Goal: Information Seeking & Learning: Understand process/instructions

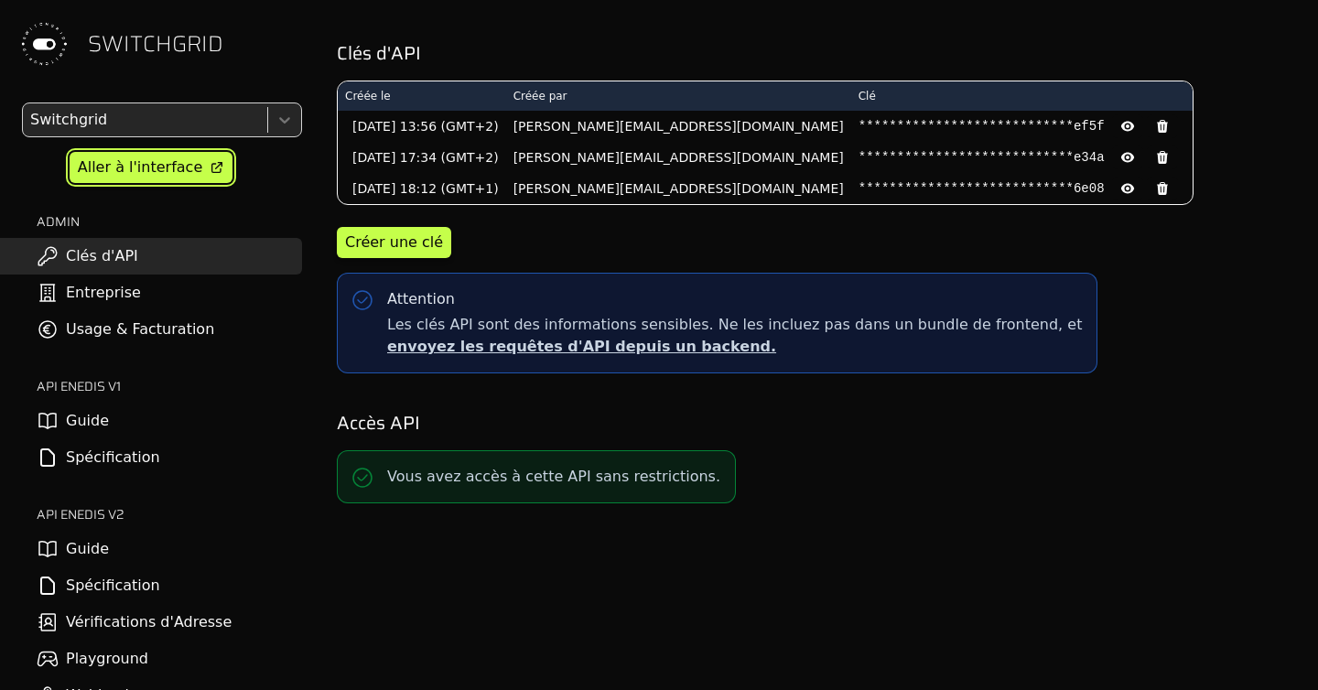
click at [191, 156] on div "Aller à l'interface" at bounding box center [140, 167] width 124 height 22
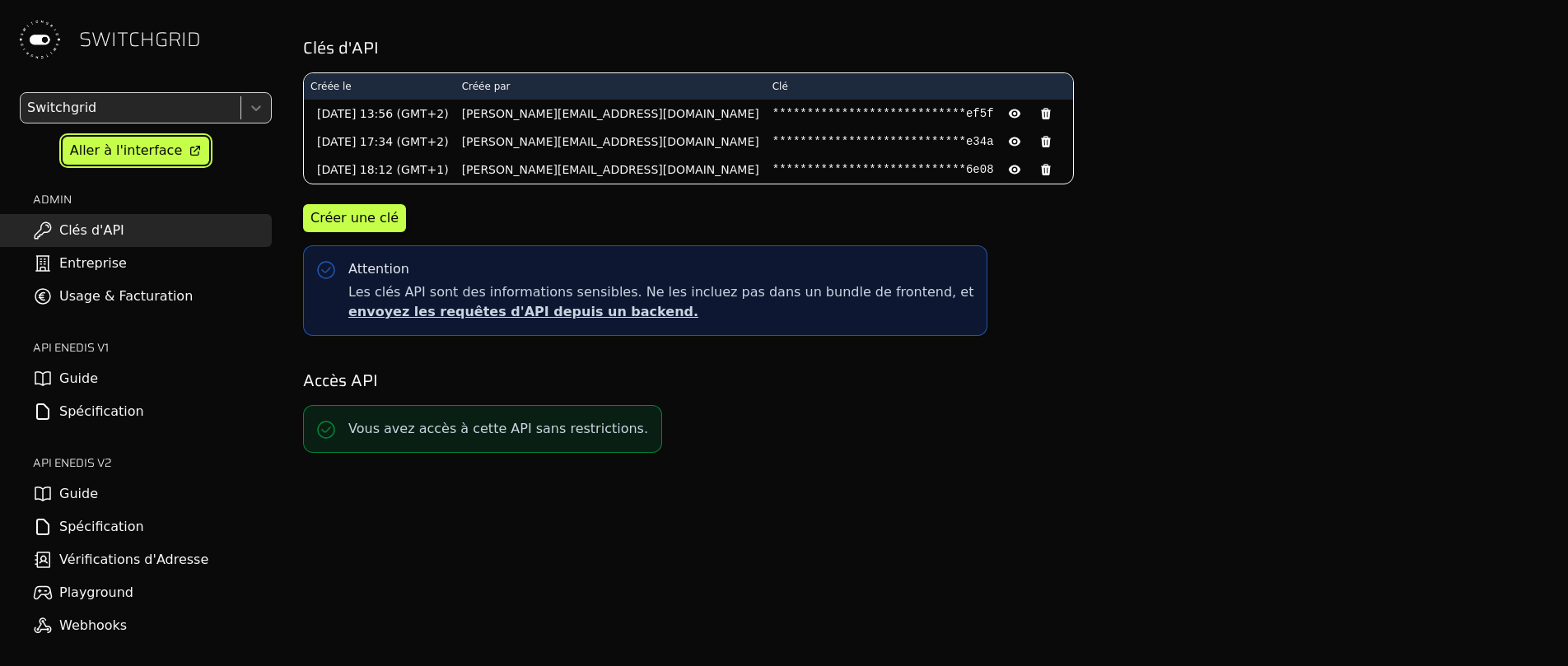
click at [108, 150] on div "Aller à l'interface" at bounding box center [126, 150] width 112 height 20
click at [135, 163] on link "Aller à l'interface" at bounding box center [136, 150] width 147 height 28
click at [123, 238] on link "Clés d'API" at bounding box center [136, 230] width 272 height 33
click at [1008, 112] on icon at bounding box center [1014, 113] width 14 height 14
click at [821, 112] on pre "d1c0f6308b943cda72da06562976ef5f" at bounding box center [883, 113] width 221 height 16
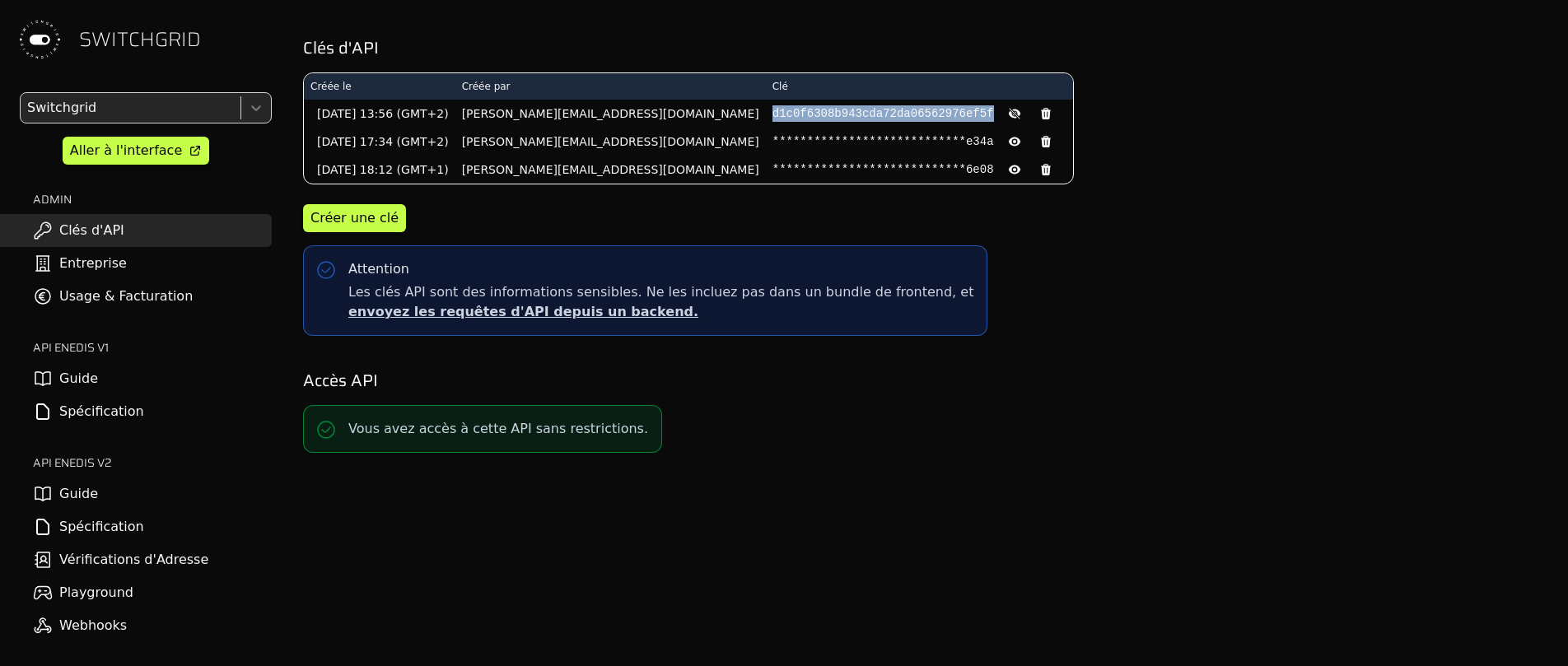
click at [821, 112] on pre "d1c0f6308b943cda72da06562976ef5f" at bounding box center [883, 113] width 221 height 16
copy pre "d1c0f6308b943cda72da06562976ef5f"
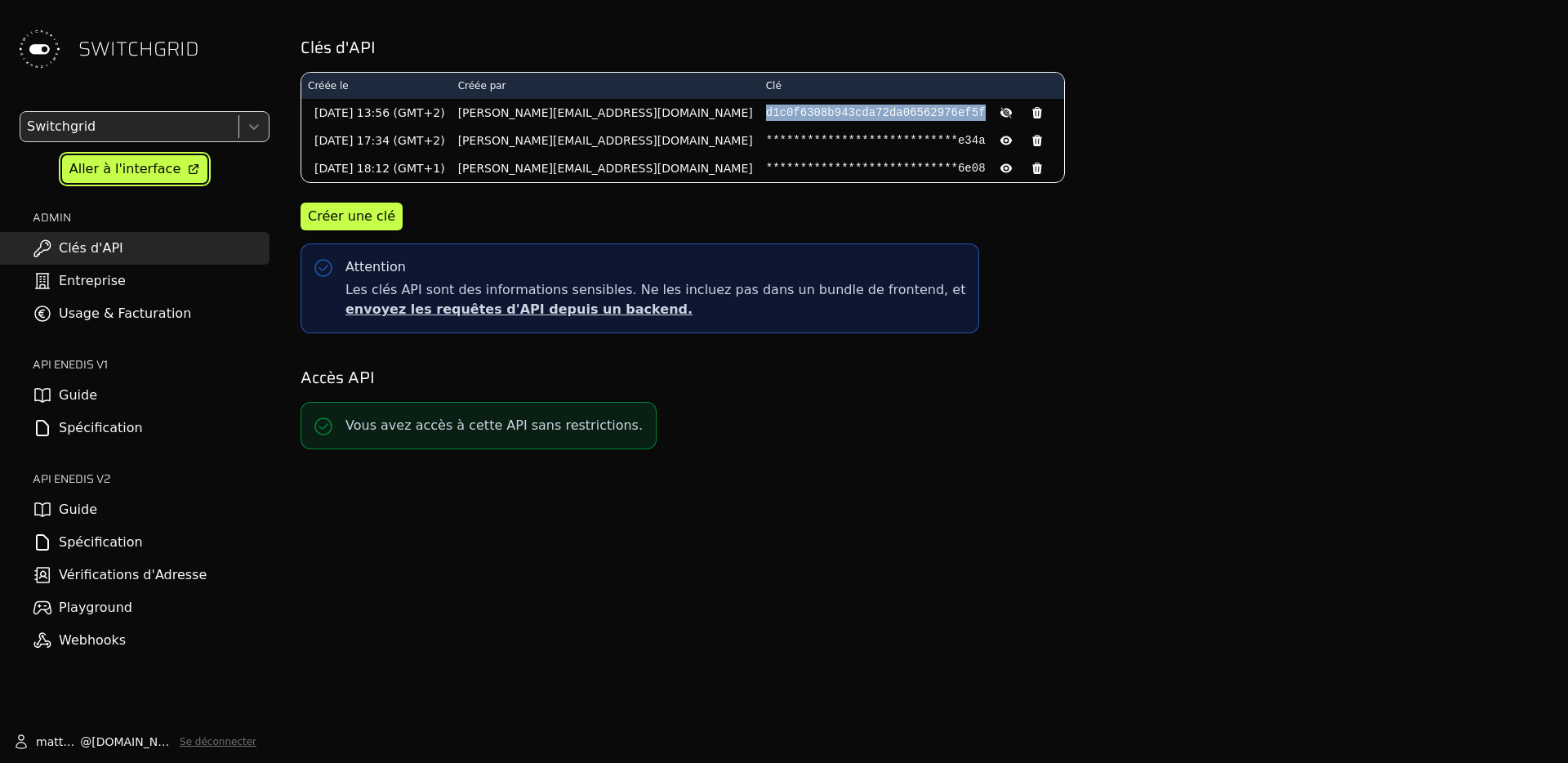
click at [153, 171] on div "Aller à l'interface" at bounding box center [125, 169] width 111 height 20
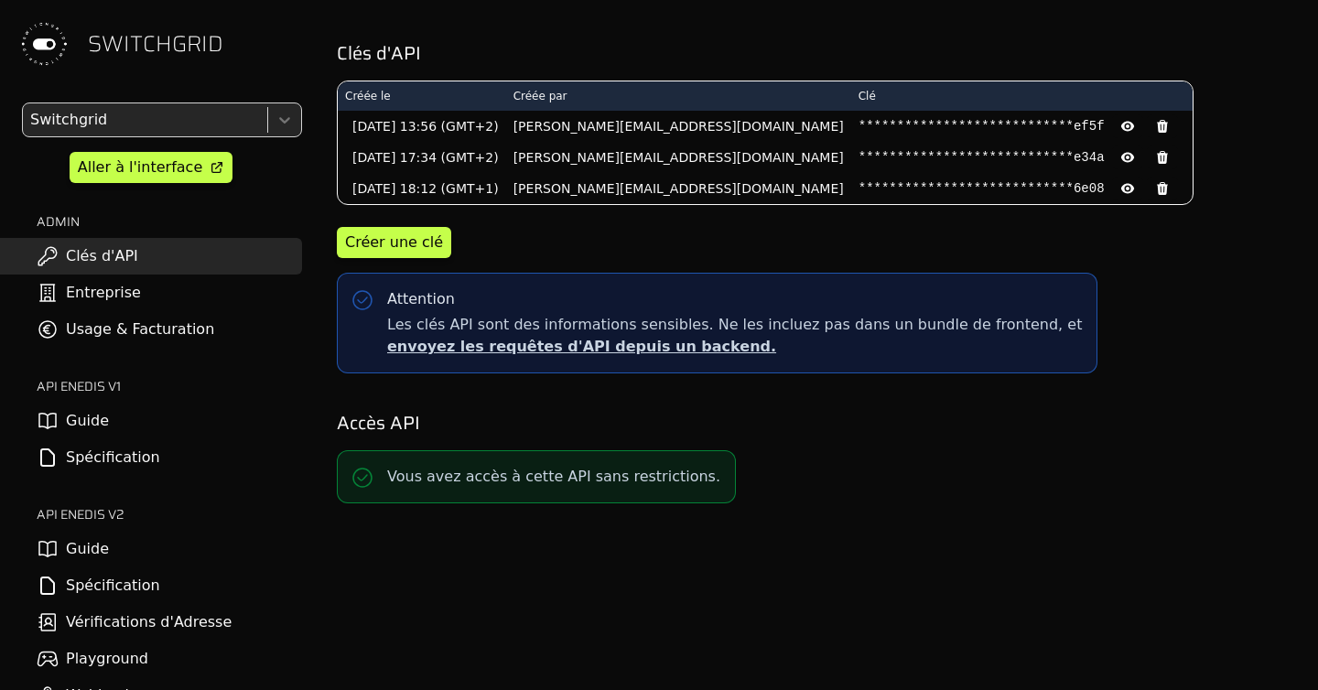
click at [104, 437] on link "Guide" at bounding box center [151, 421] width 302 height 37
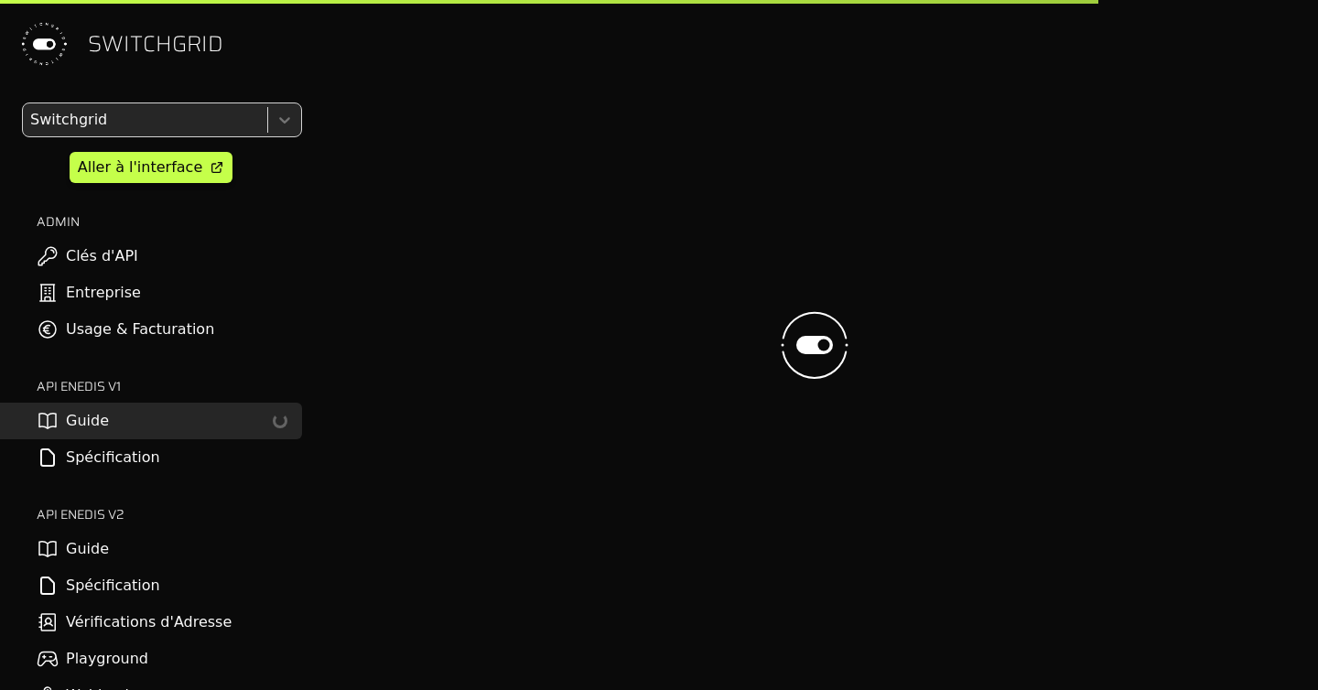
click at [82, 600] on link "Spécification" at bounding box center [151, 585] width 302 height 37
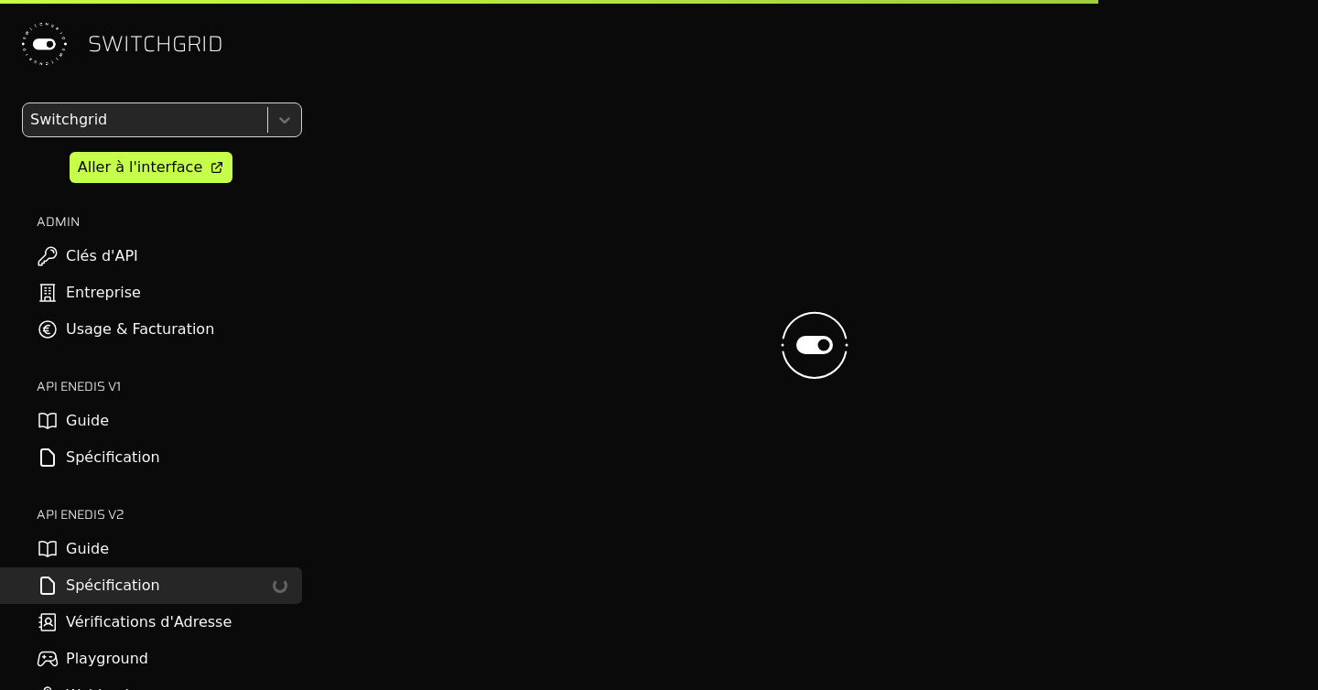
select select "**********"
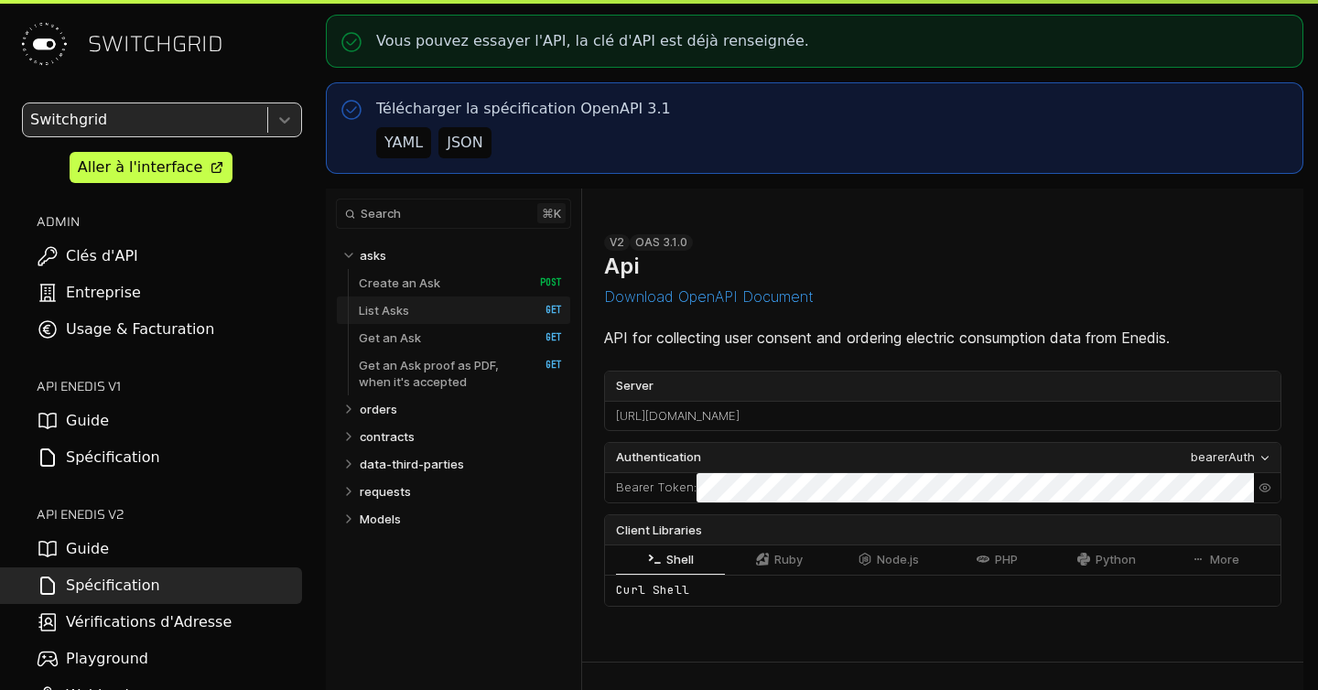
select select "**********"
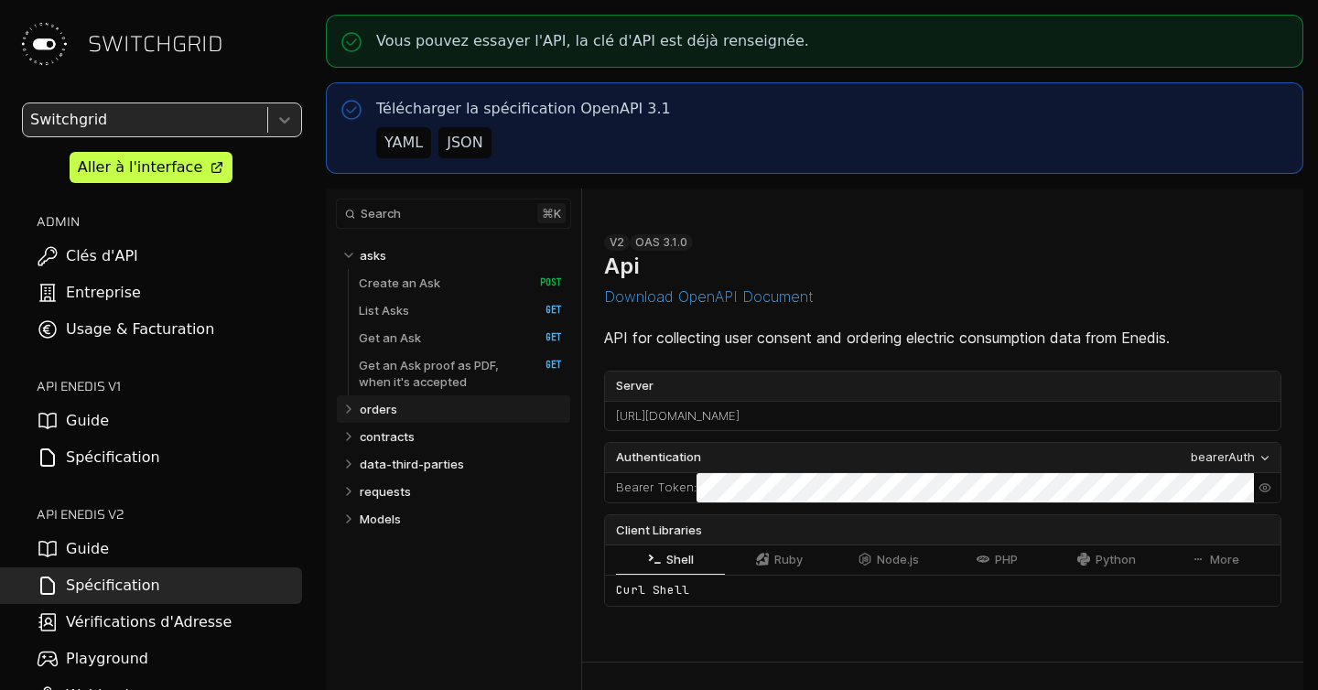
select select "**********"
click at [415, 337] on p "Get an Ask" at bounding box center [390, 337] width 62 height 16
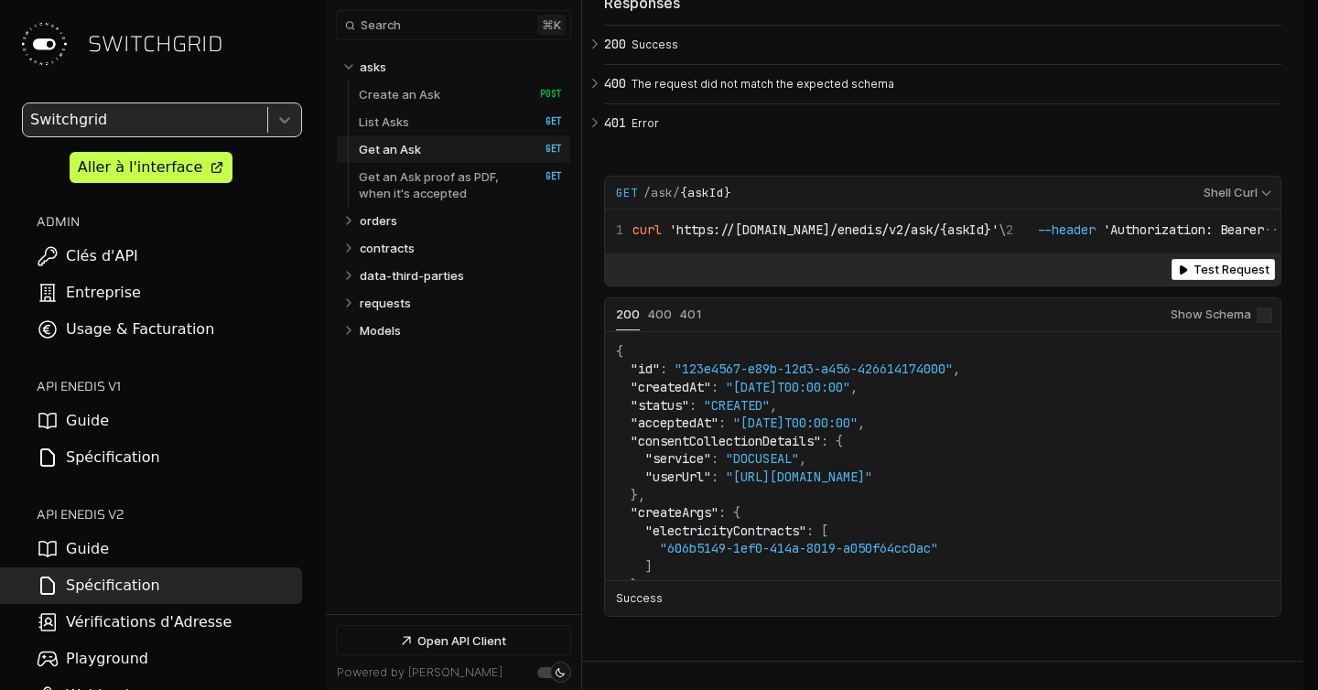
scroll to position [5787, 0]
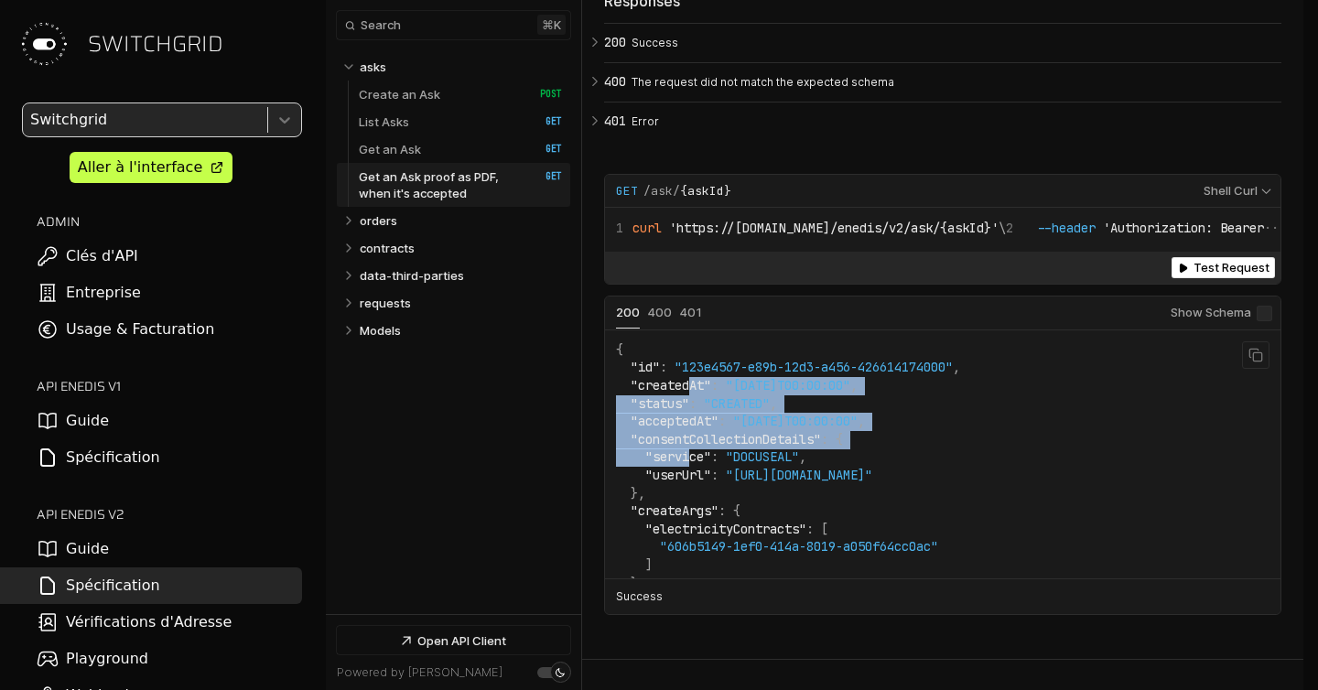
drag, startPoint x: 689, startPoint y: 418, endPoint x: 688, endPoint y: 489, distance: 70.5
click at [362, 219] on p "orders" at bounding box center [379, 220] width 38 height 16
select select "**********"
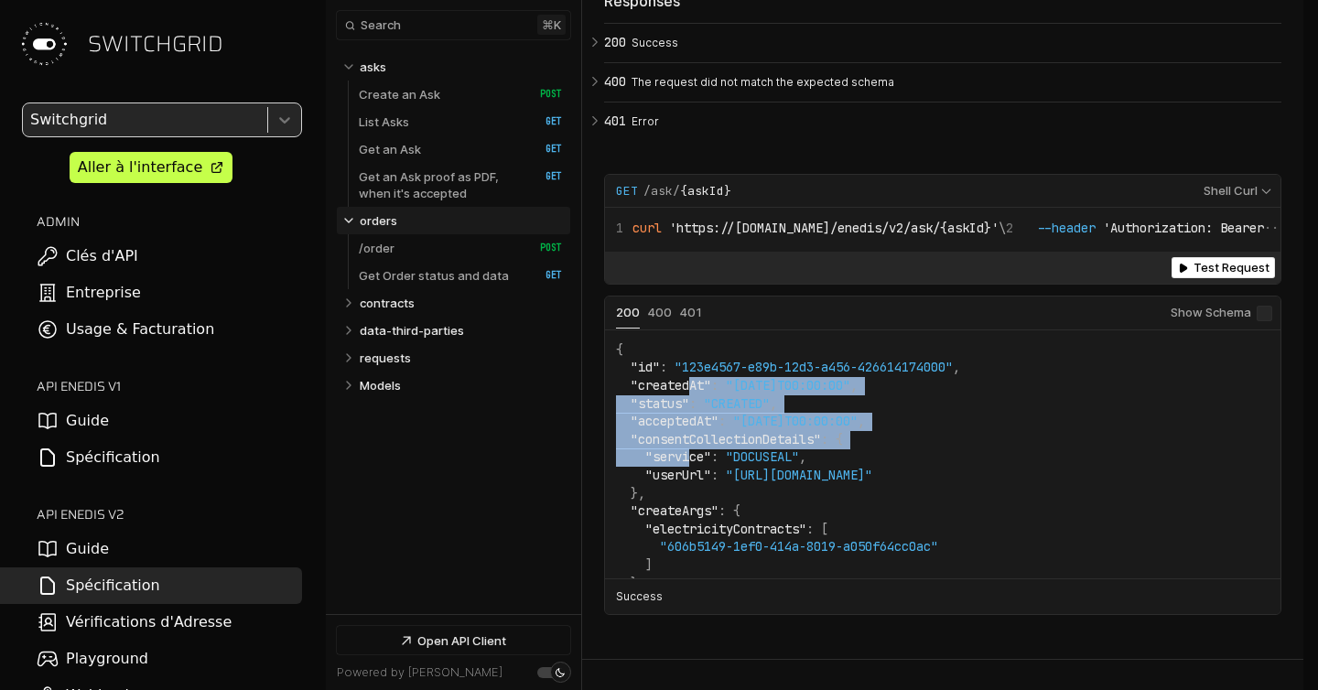
scroll to position [7207, 0]
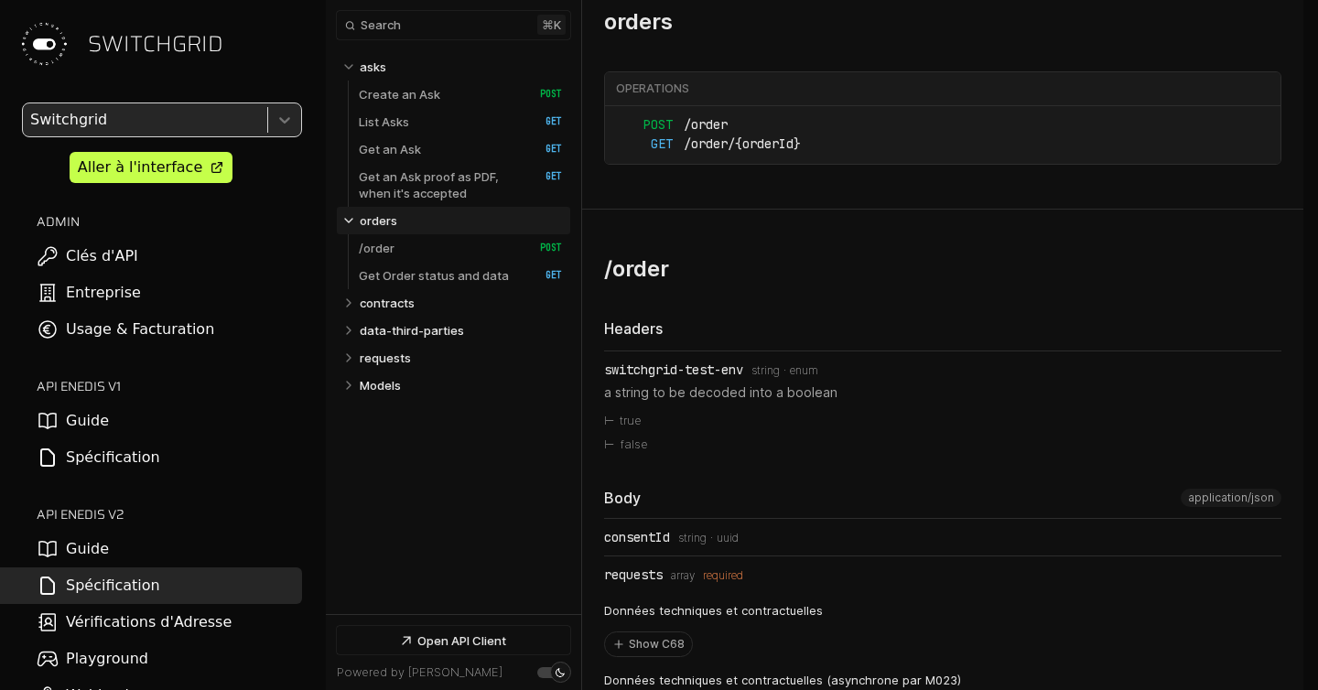
select select "**********"
click at [396, 168] on p "Get an Ask proof as PDF, when it's accepted" at bounding box center [440, 184] width 162 height 33
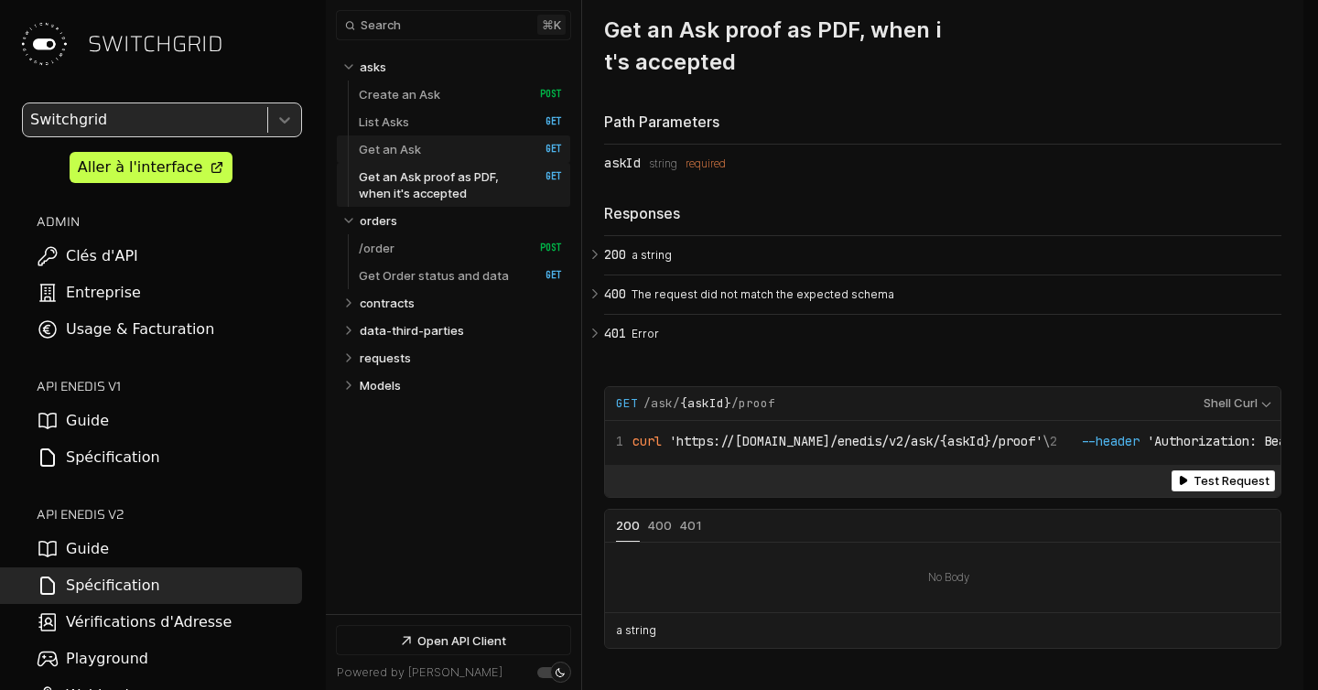
click at [393, 150] on p "Get an Ask" at bounding box center [390, 149] width 62 height 16
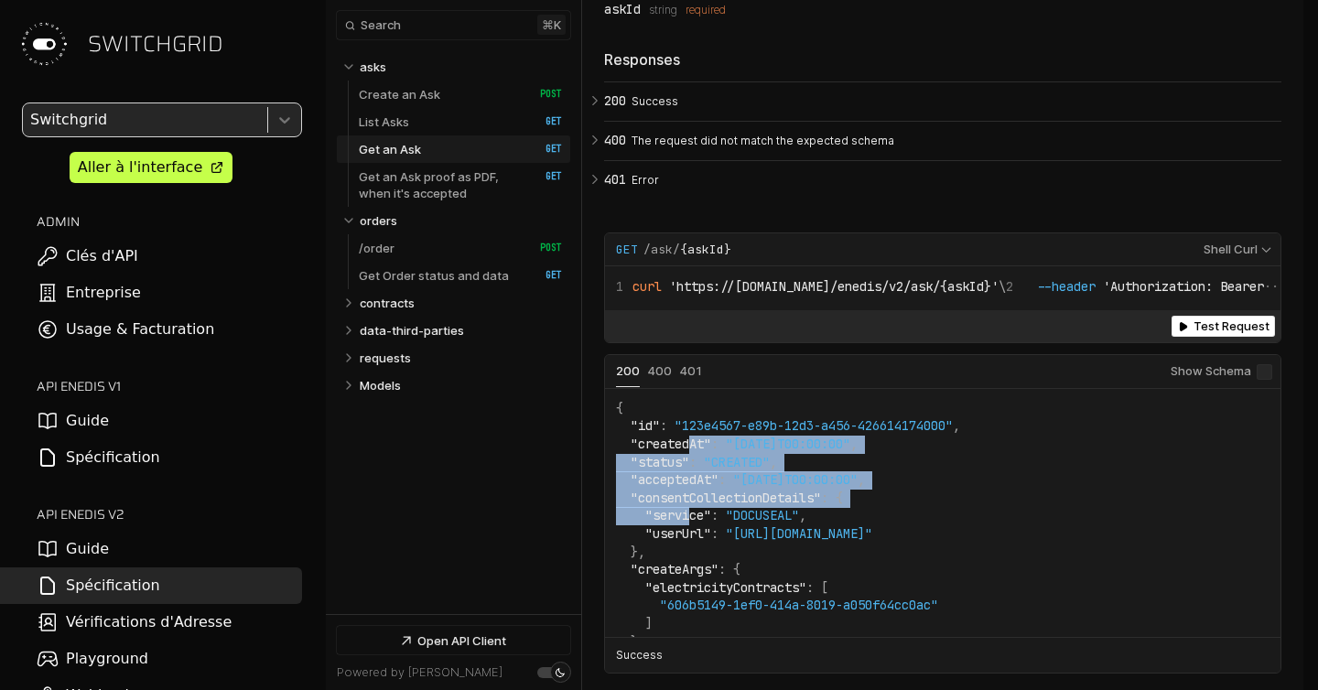
scroll to position [5729, 0]
click at [688, 487] on span ""acceptedAt"" at bounding box center [674, 478] width 88 height 16
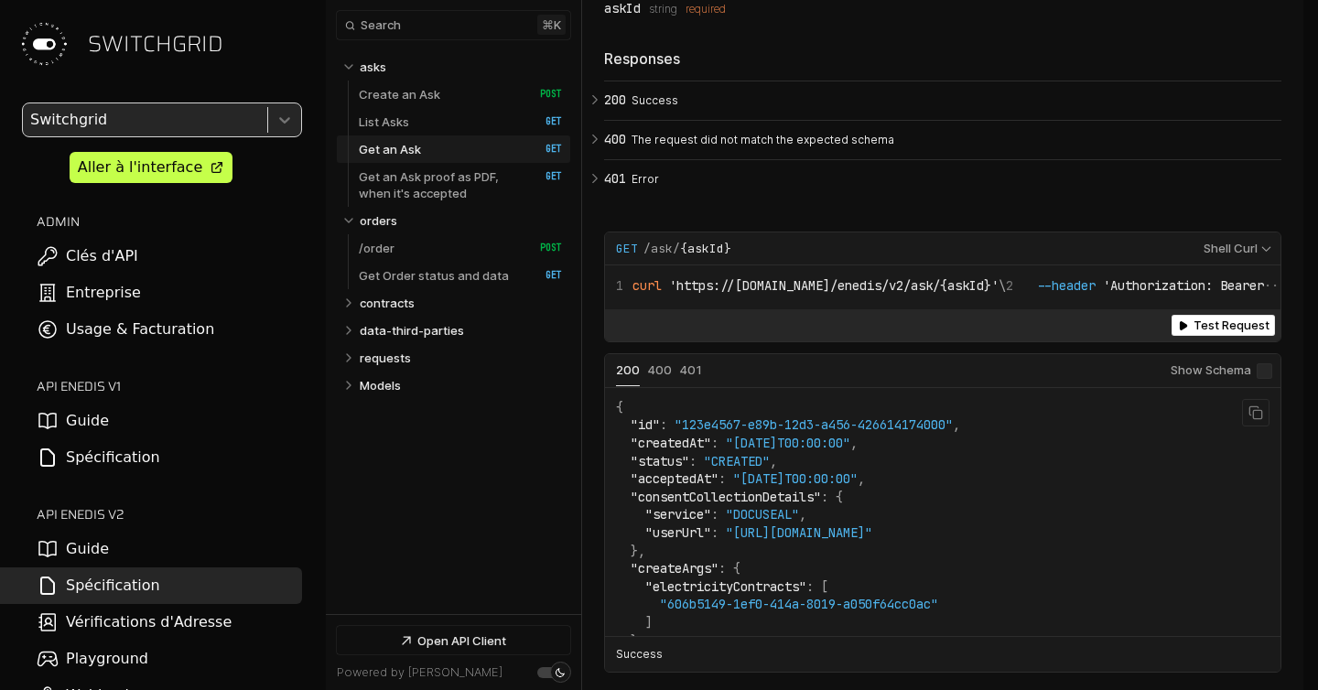
click at [738, 469] on span ""CREATED"" at bounding box center [737, 461] width 66 height 16
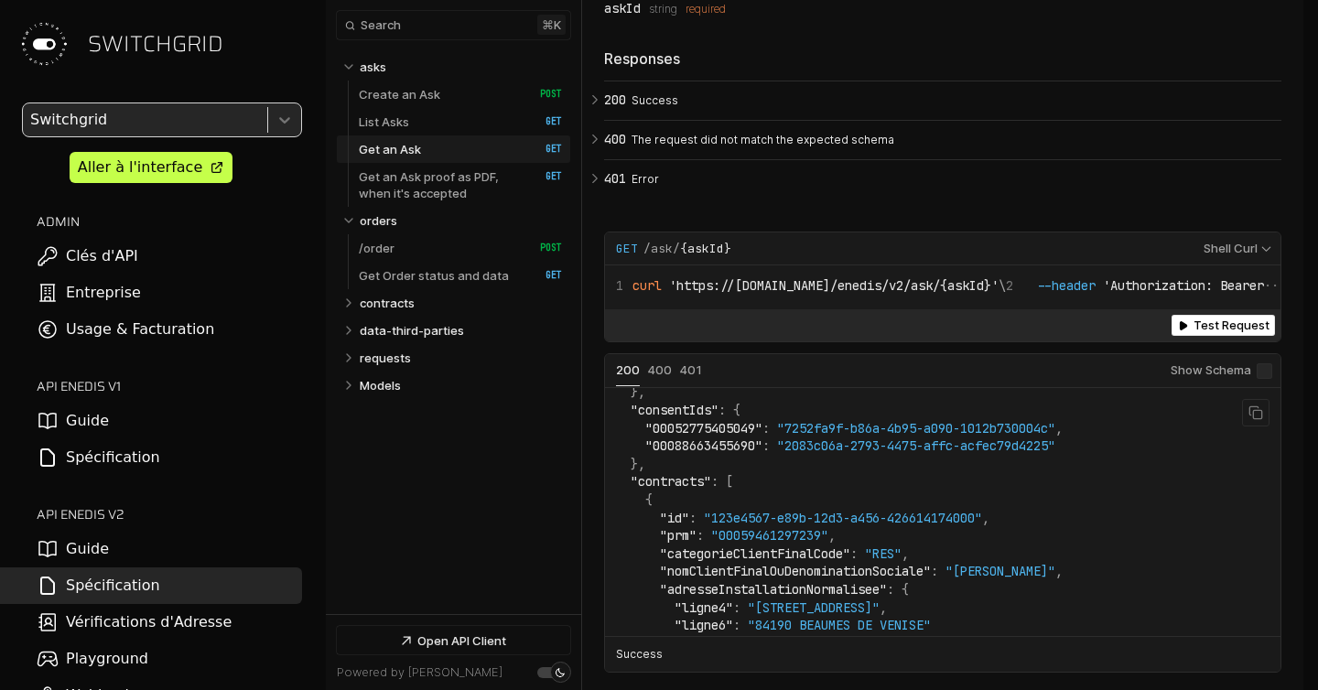
scroll to position [429, 0]
drag, startPoint x: 801, startPoint y: 476, endPoint x: 1049, endPoint y: 475, distance: 248.0
click at [1049, 452] on span ""2083c06a-2793-4475-affc-acfec79d4225"" at bounding box center [916, 444] width 278 height 16
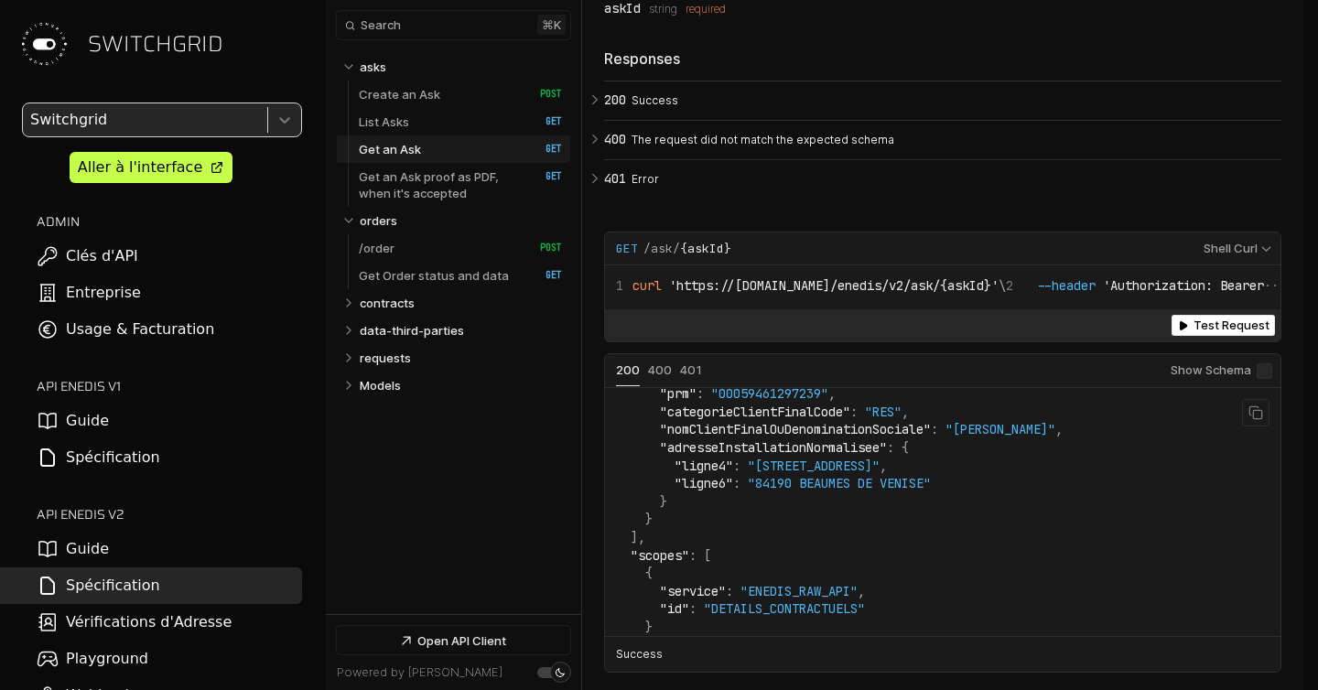
scroll to position [740, 0]
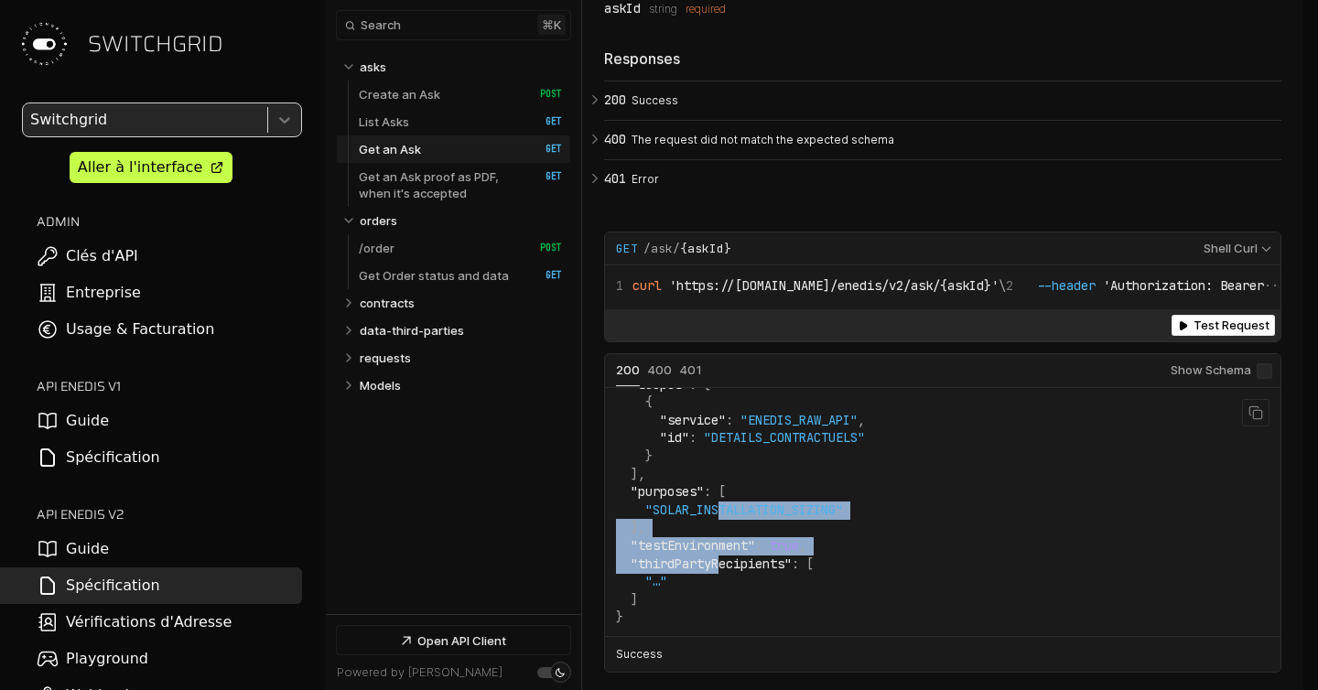
drag, startPoint x: 719, startPoint y: 586, endPoint x: 719, endPoint y: 535, distance: 50.3
click at [719, 535] on code "{ "id" : "123e4567-e89b-12d3-a456-426614174000" , "createdAt" : "2024-12-10T00:…" at bounding box center [839, 143] width 447 height 968
click at [107, 547] on link "Guide" at bounding box center [151, 549] width 302 height 37
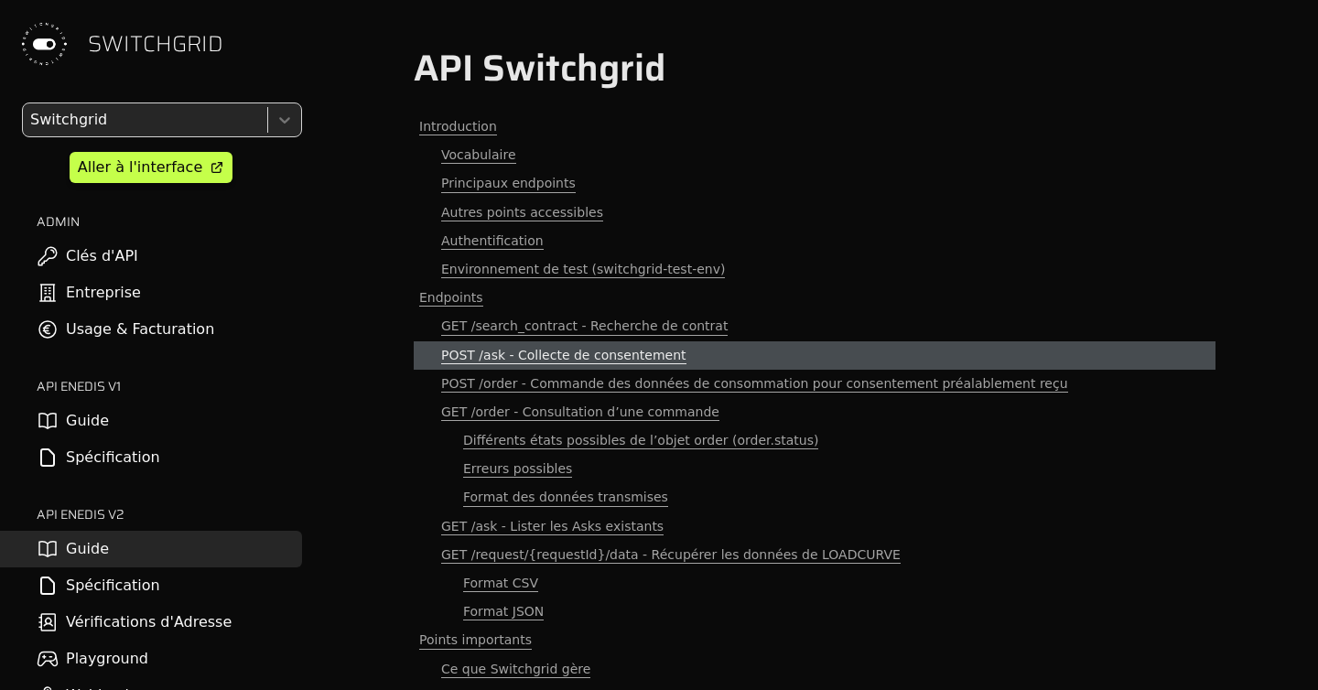
click at [533, 350] on span "POST /ask - Collecte de consentement" at bounding box center [563, 355] width 245 height 17
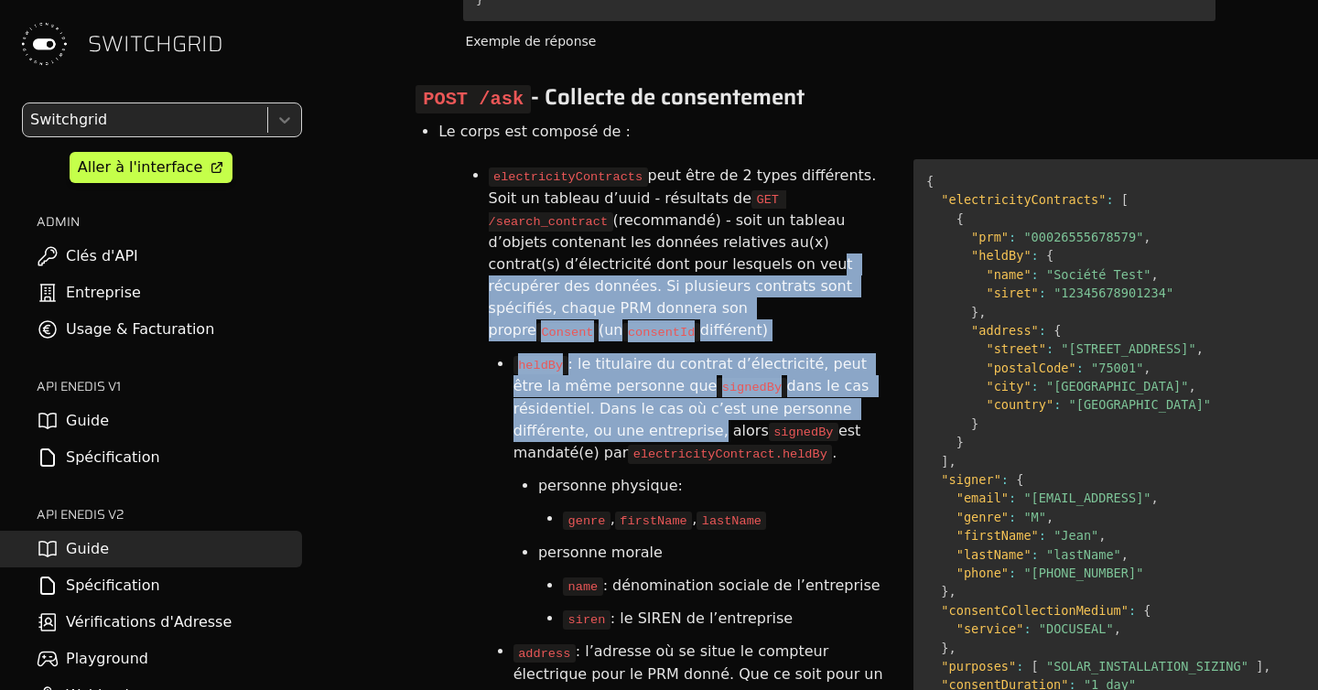
drag, startPoint x: 580, startPoint y: 230, endPoint x: 580, endPoint y: 491, distance: 261.7
click at [580, 476] on ul "electricityContracts peut être de 2 types différents. Soit un tableau d’uuid - …" at bounding box center [673, 436] width 421 height 554
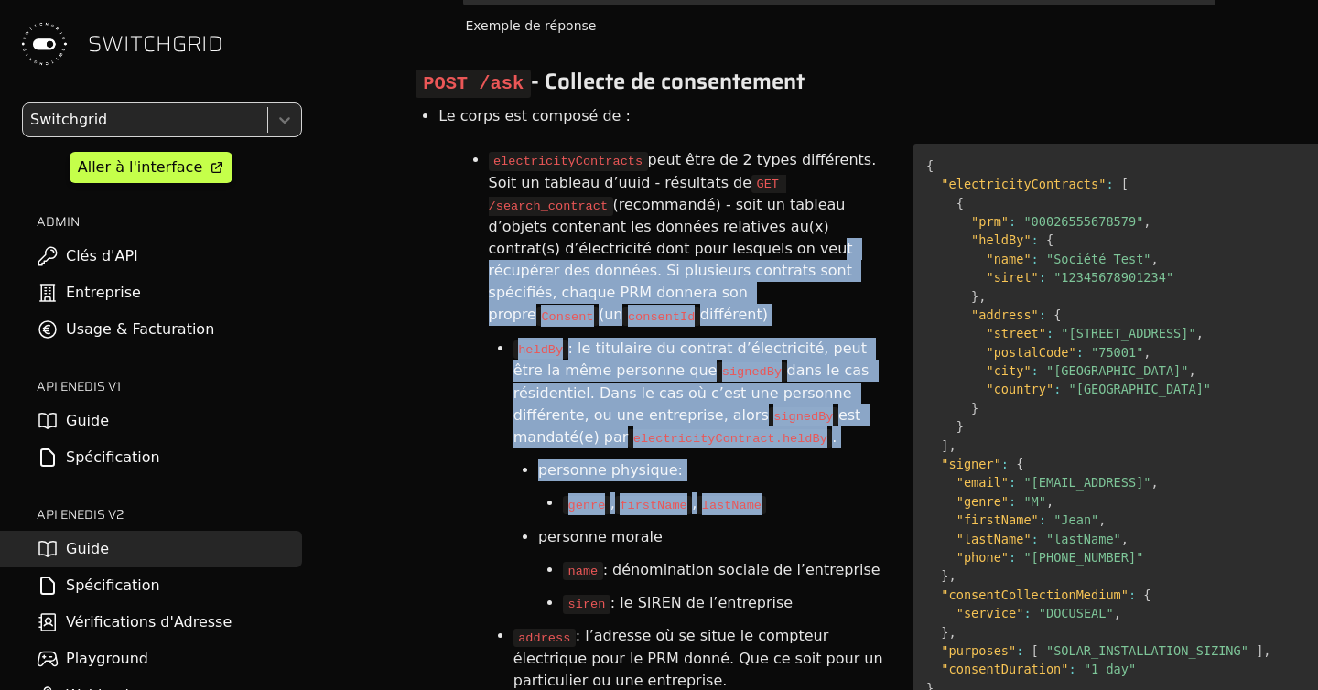
scroll to position [3204, 0]
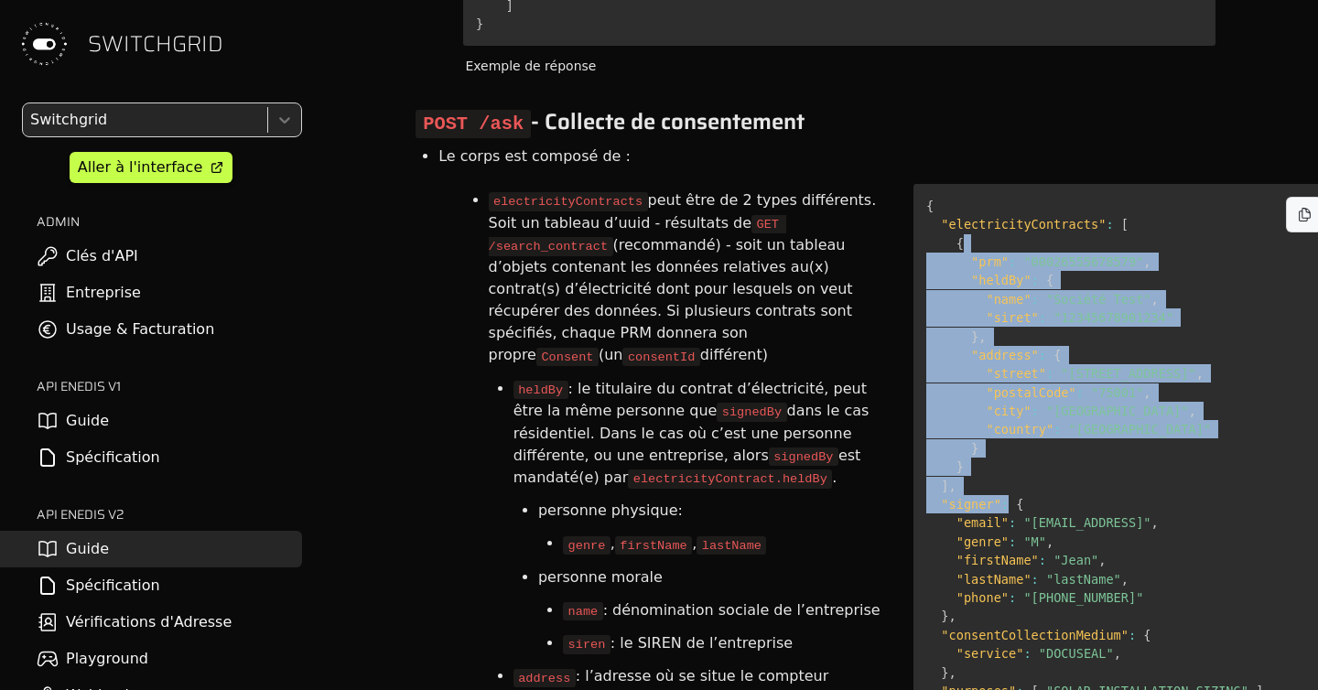
drag, startPoint x: 1025, startPoint y: 204, endPoint x: 1017, endPoint y: 482, distance: 278.3
click at [1017, 482] on pre "{ "electricityContracts" : [ { "prm" : "00026555678579" , "heldBy" : { "name" :…" at bounding box center [1123, 467] width 421 height 566
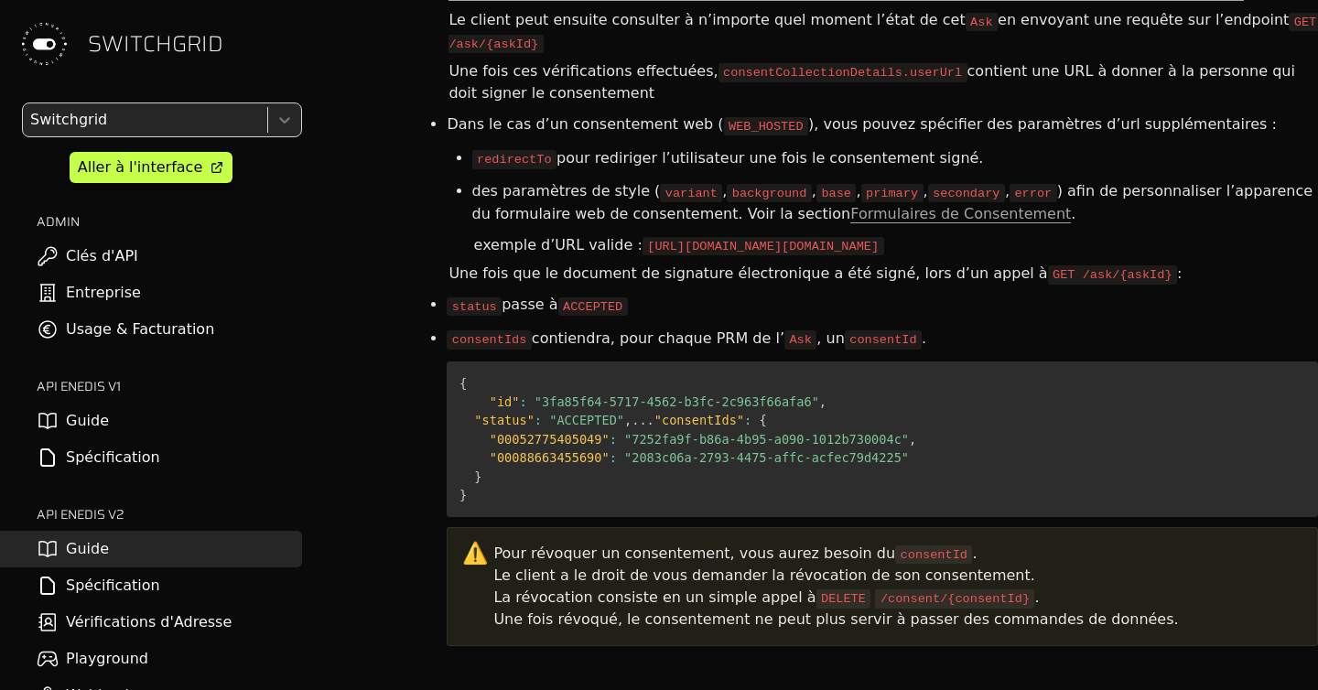
scroll to position [5941, 37]
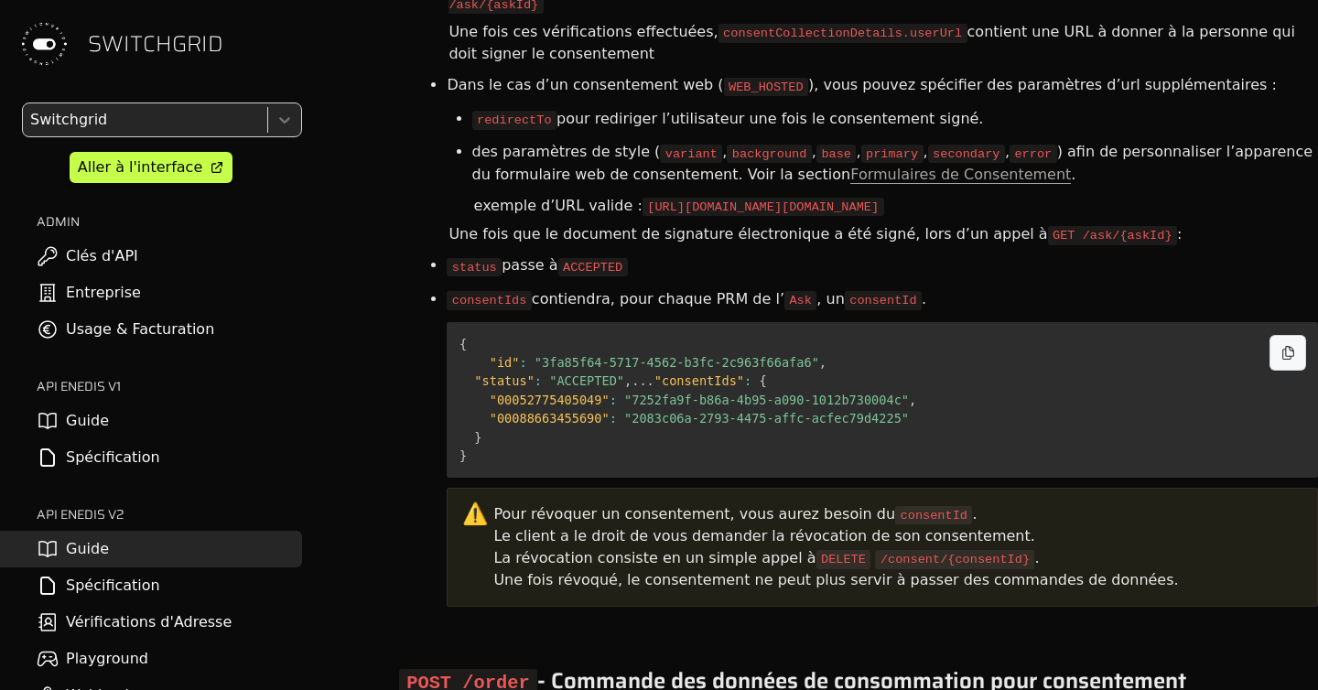
click at [562, 373] on span ""ACCEPTED"" at bounding box center [586, 380] width 75 height 15
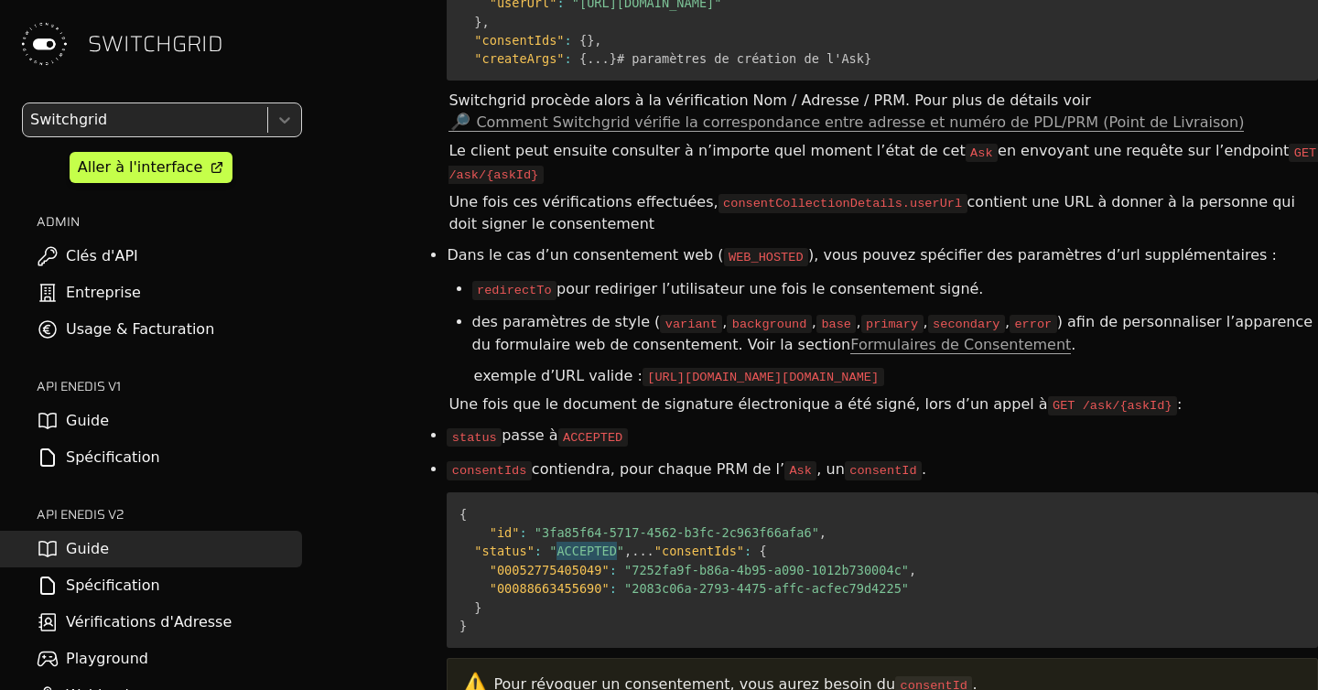
scroll to position [5773, 37]
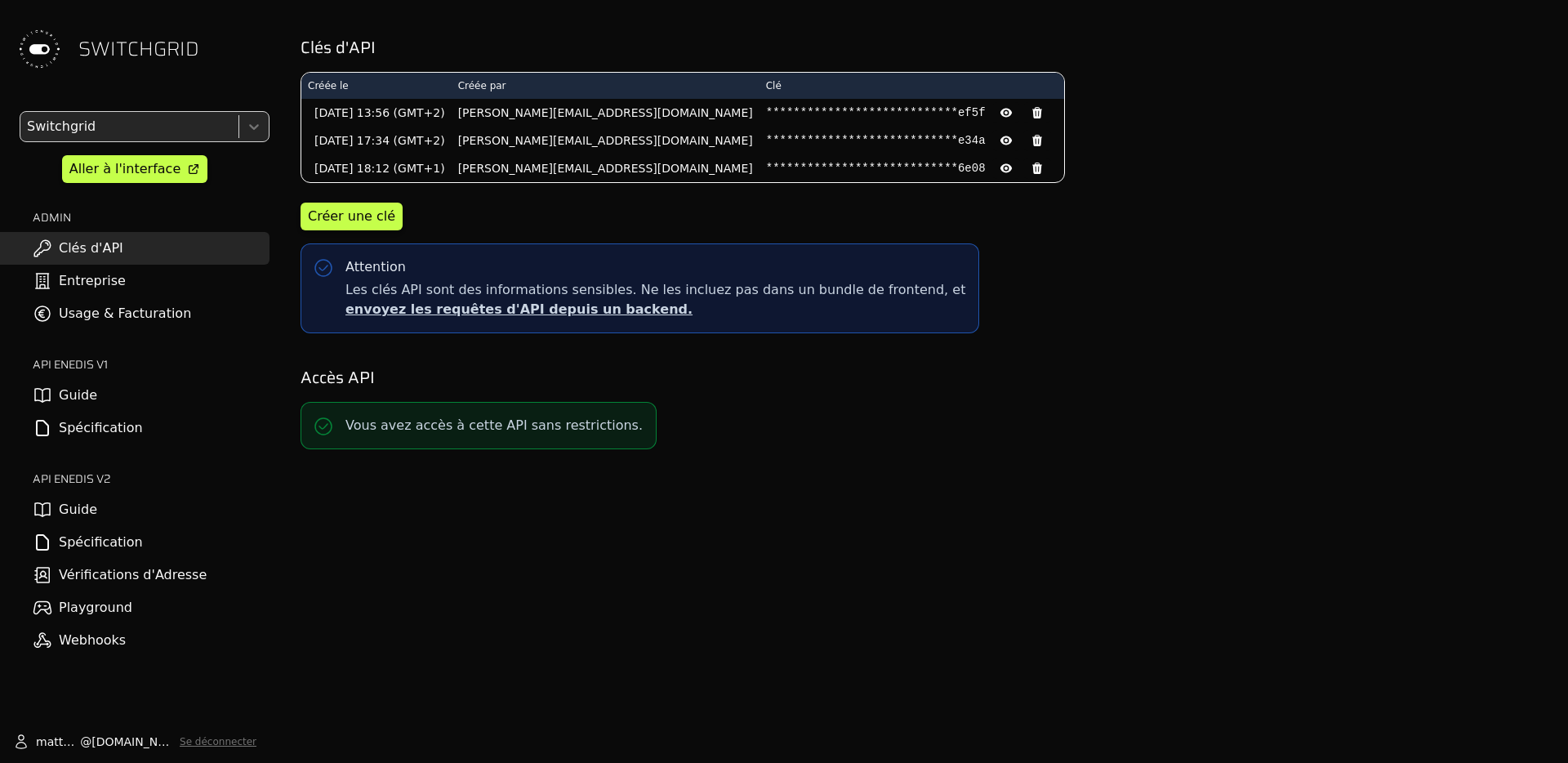
click at [101, 503] on link "Guide" at bounding box center [135, 510] width 270 height 33
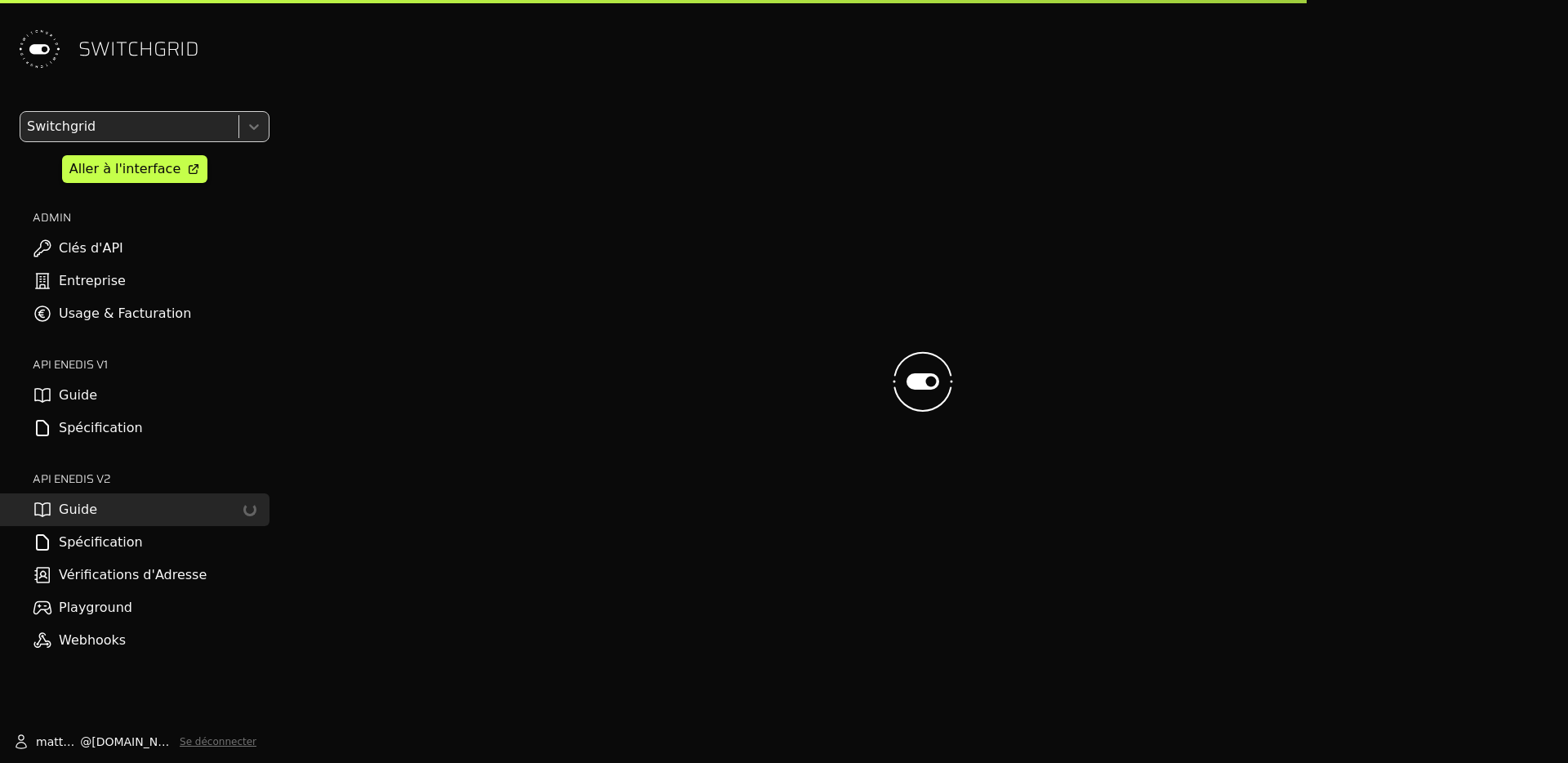
click at [97, 543] on link "Spécification" at bounding box center [135, 542] width 270 height 33
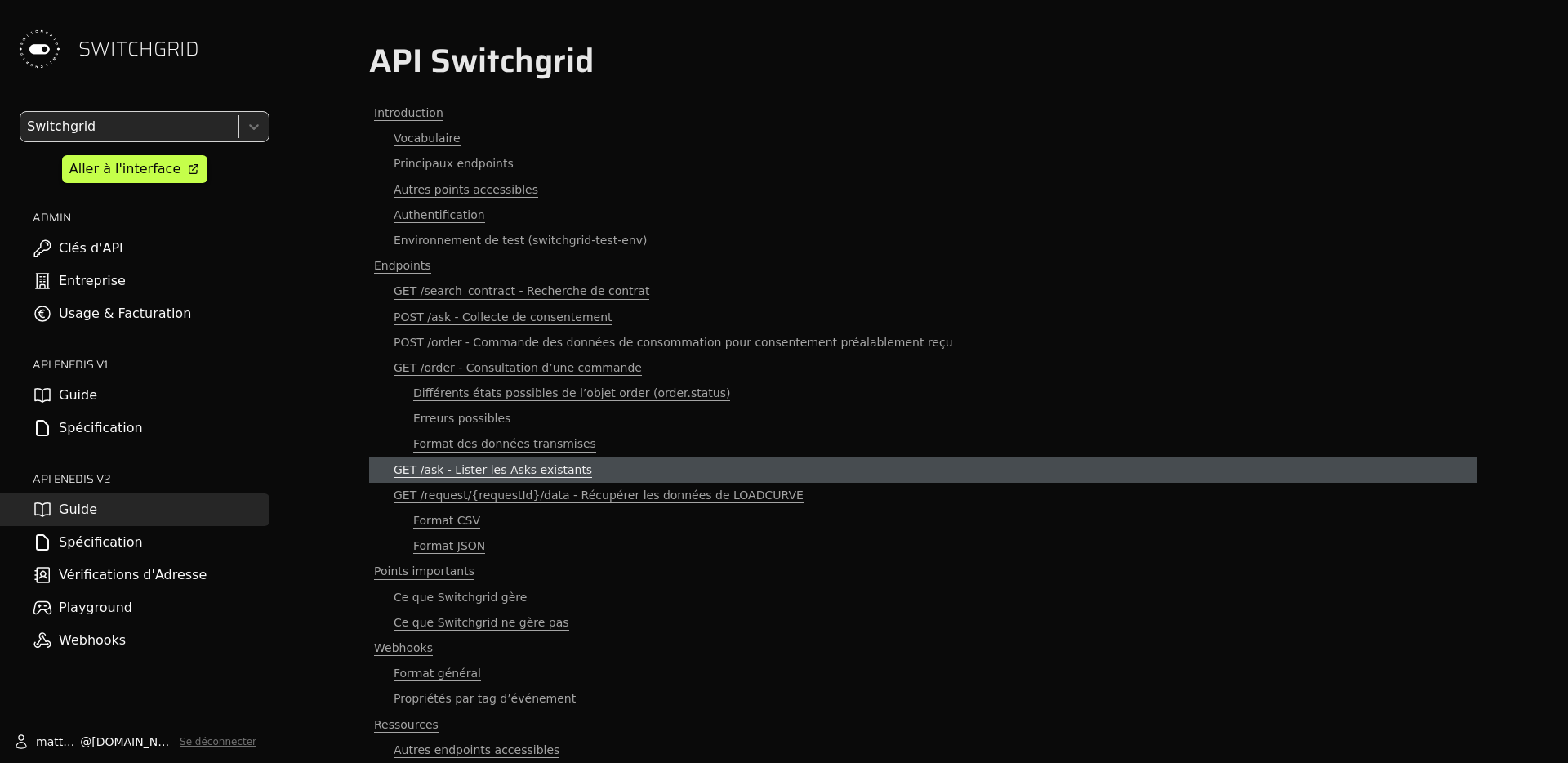
click at [505, 467] on span "GET /ask - Lister les Asks existants" at bounding box center [493, 469] width 198 height 15
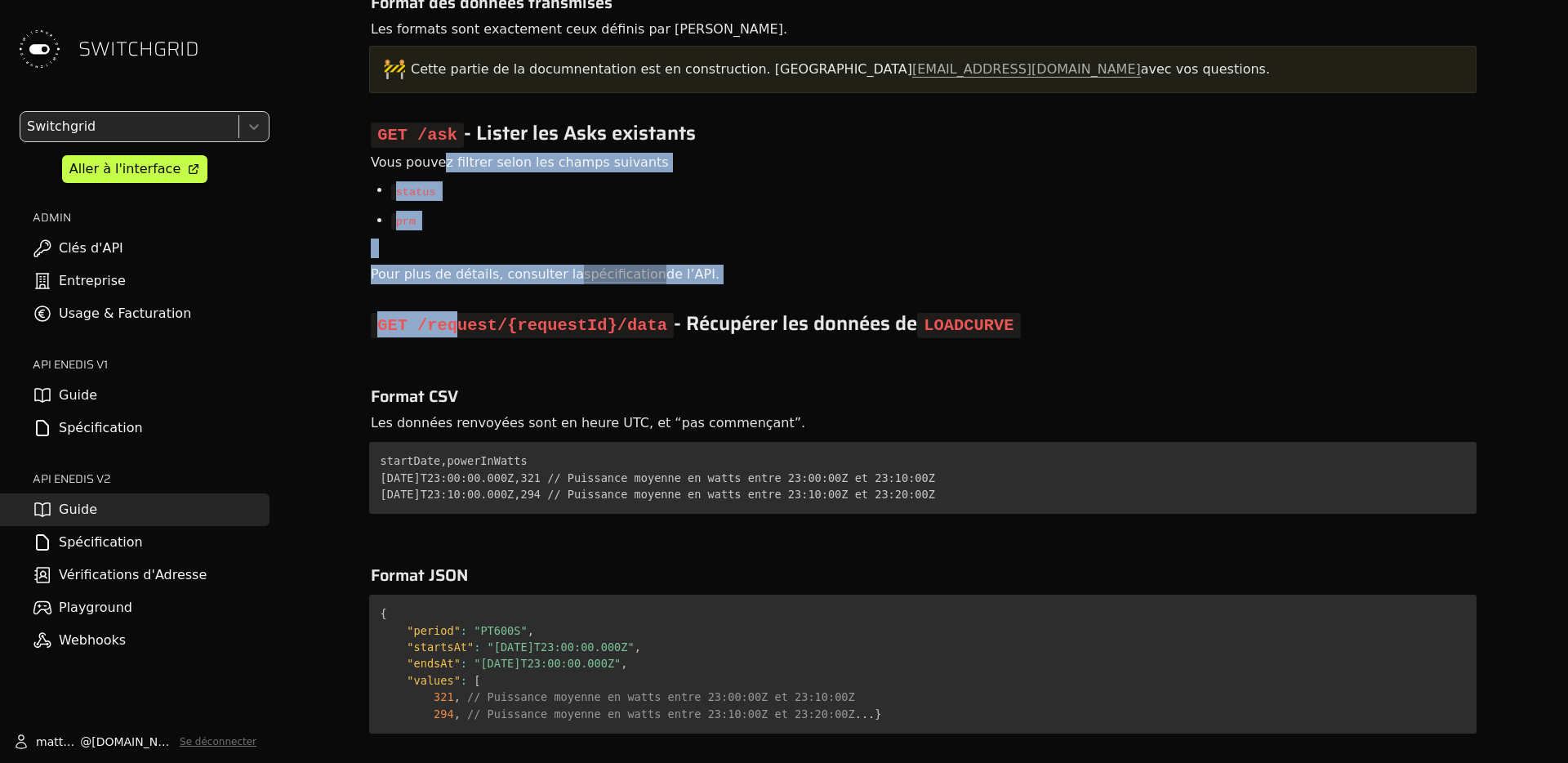
drag, startPoint x: 461, startPoint y: 258, endPoint x: 438, endPoint y: 87, distance: 172.5
click at [438, 150] on div "Vous pouvez filtrer selon les champs suivants" at bounding box center [923, 162] width 1108 height 24
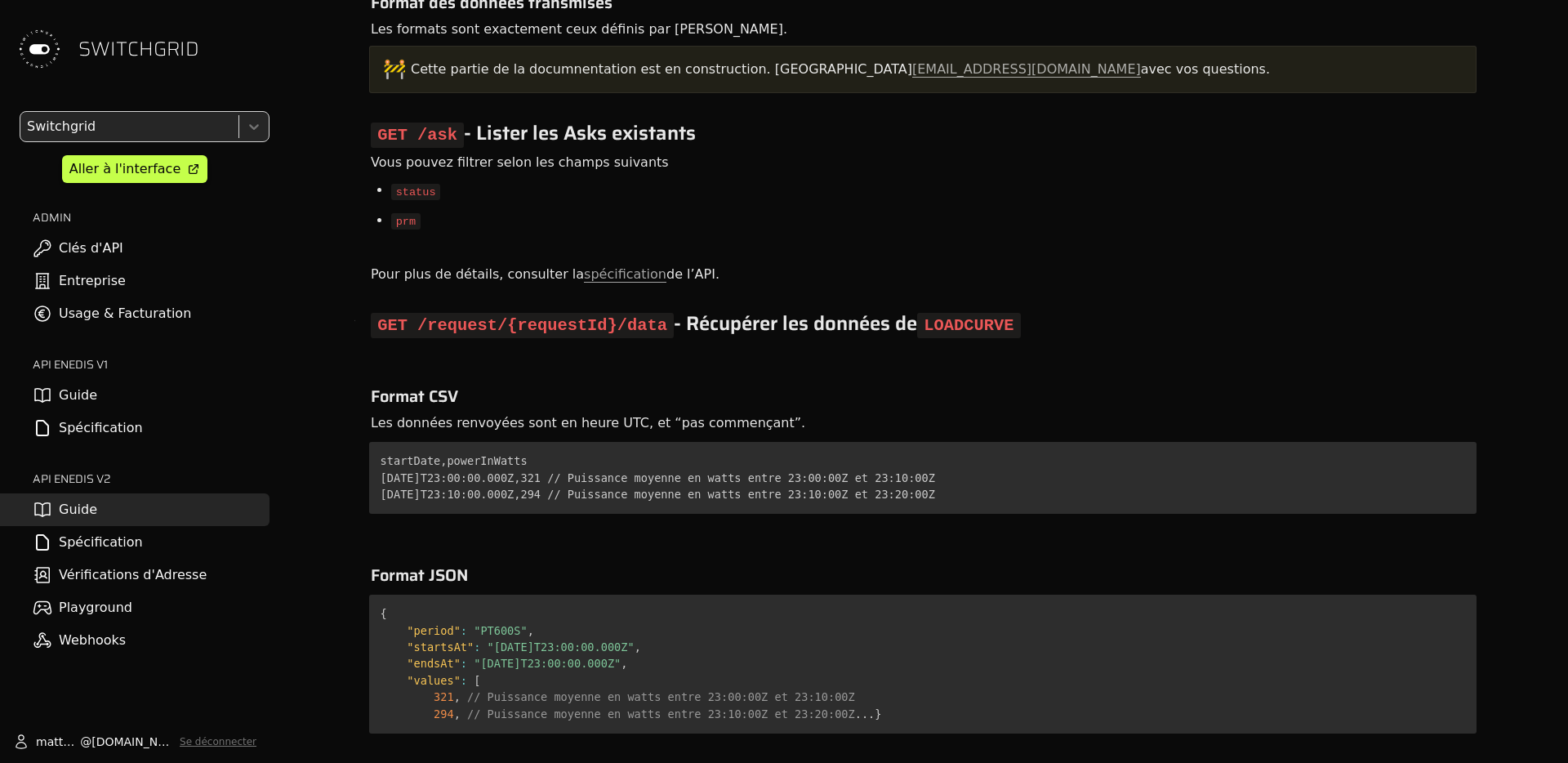
click at [410, 184] on code "status" at bounding box center [415, 192] width 49 height 16
click at [605, 266] on link "spécification" at bounding box center [625, 274] width 82 height 16
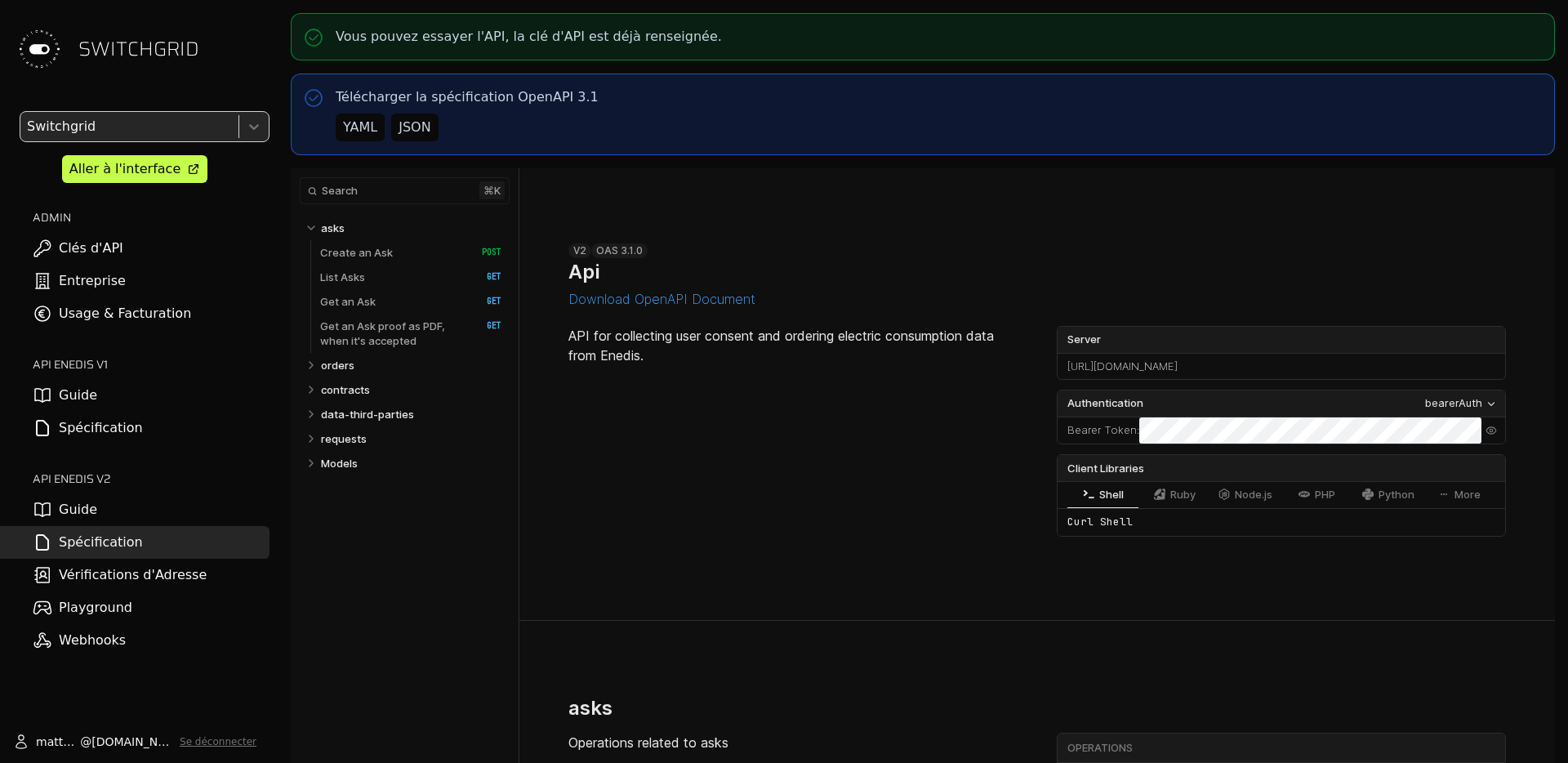
select select "**********"
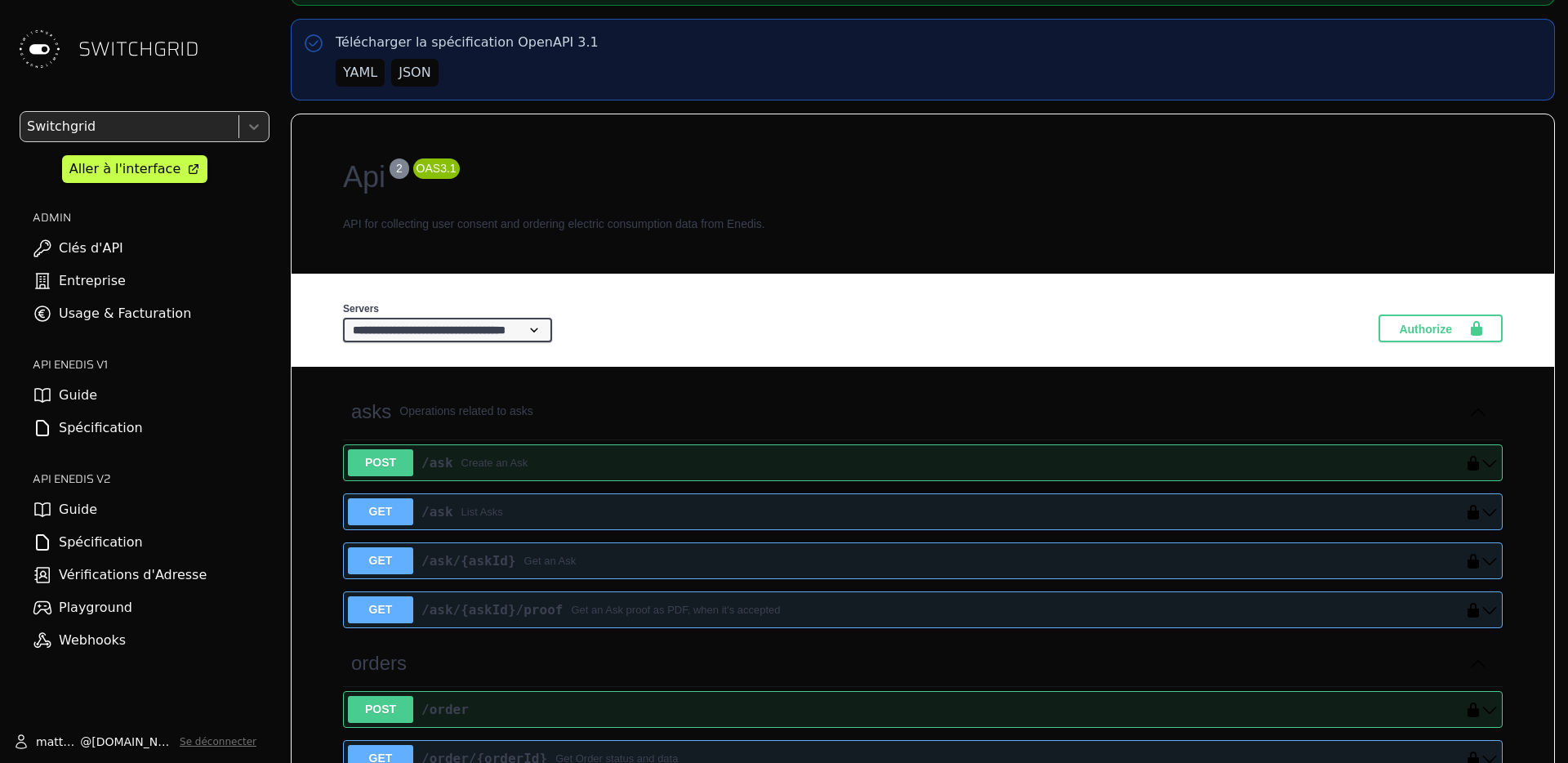
scroll to position [62, 0]
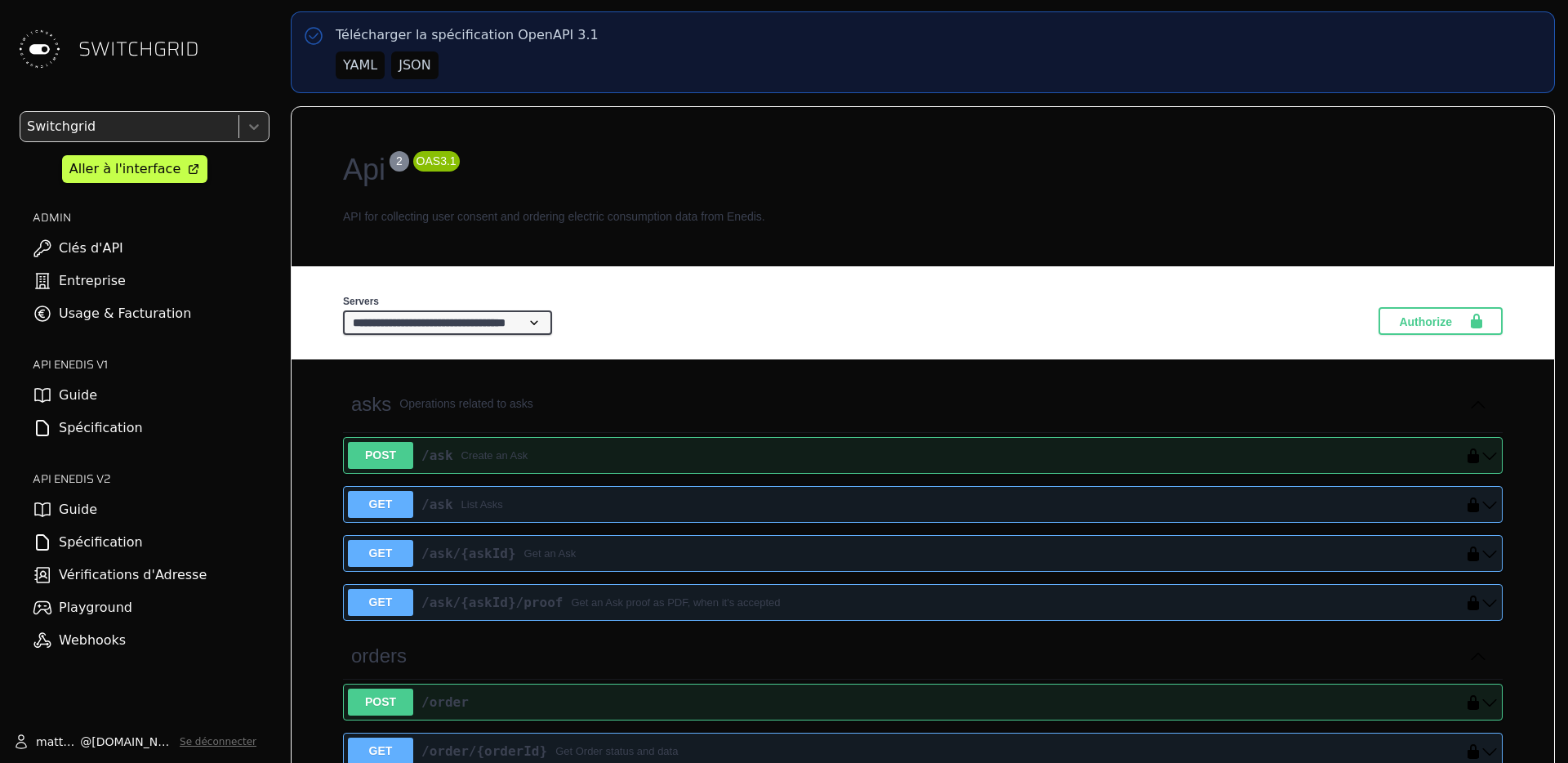
click at [159, 520] on link "Guide" at bounding box center [135, 510] width 270 height 33
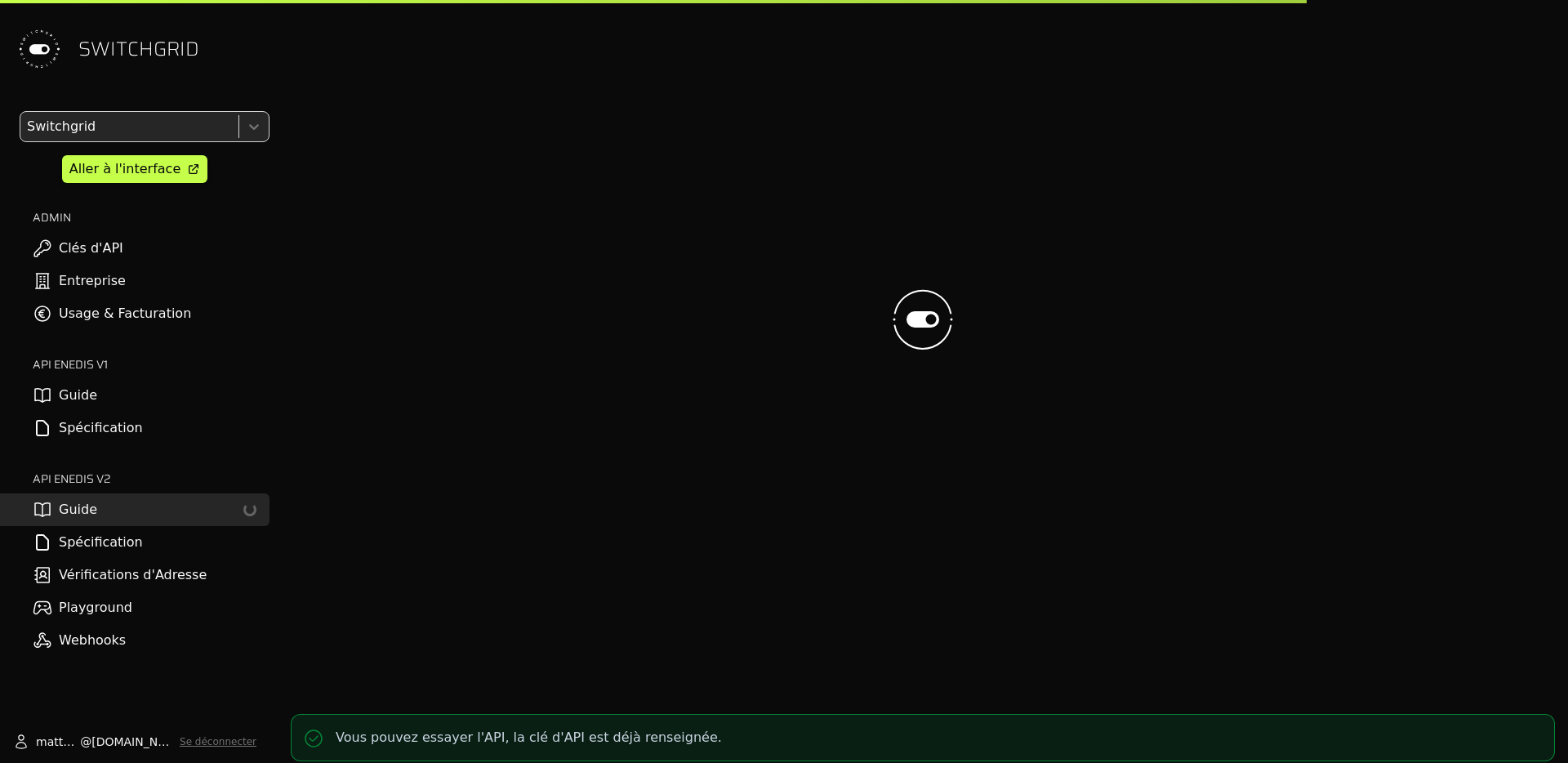
scroll to position [825, 0]
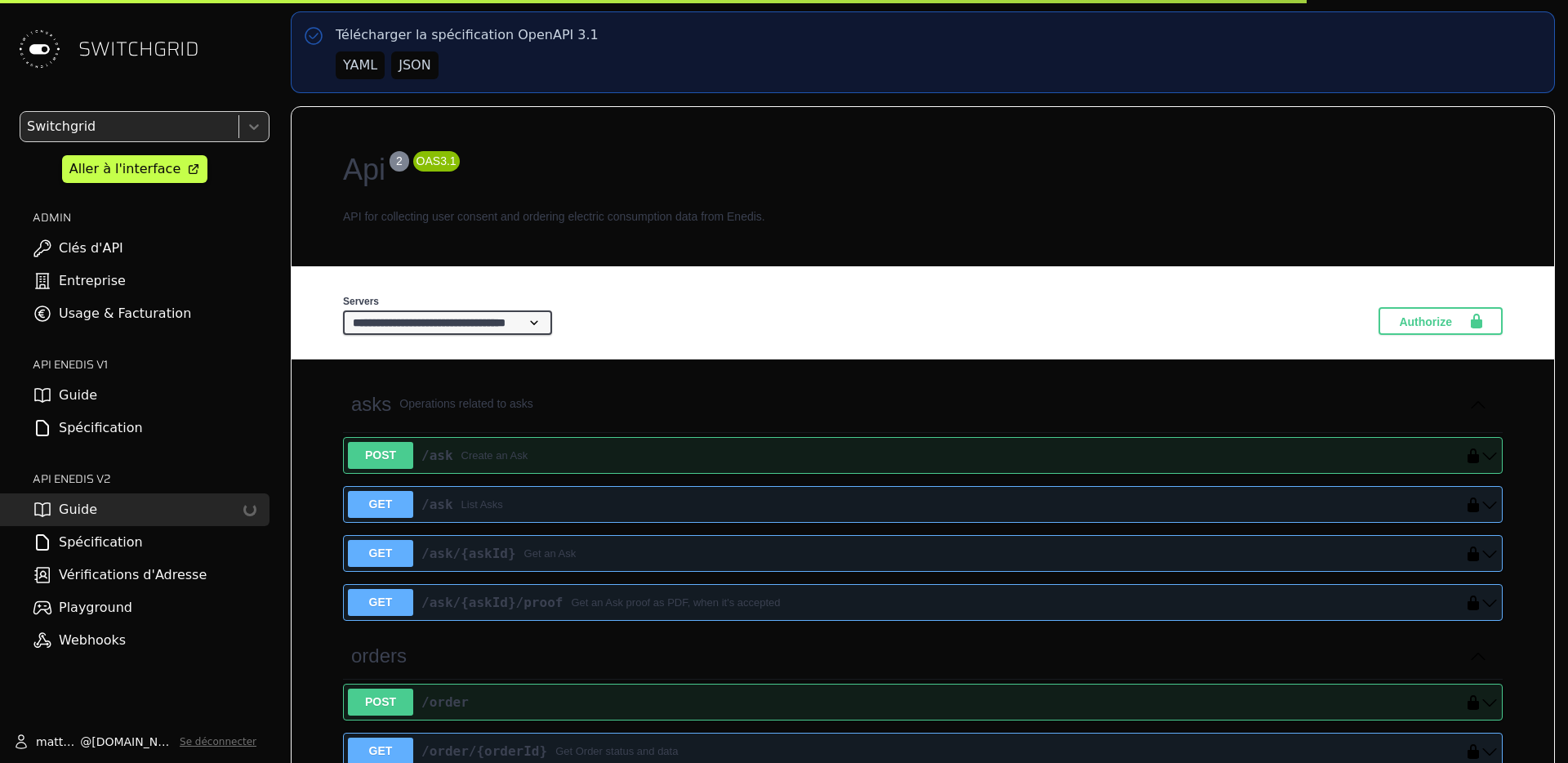
click at [159, 527] on link "Spécification" at bounding box center [135, 542] width 270 height 33
select select "**********"
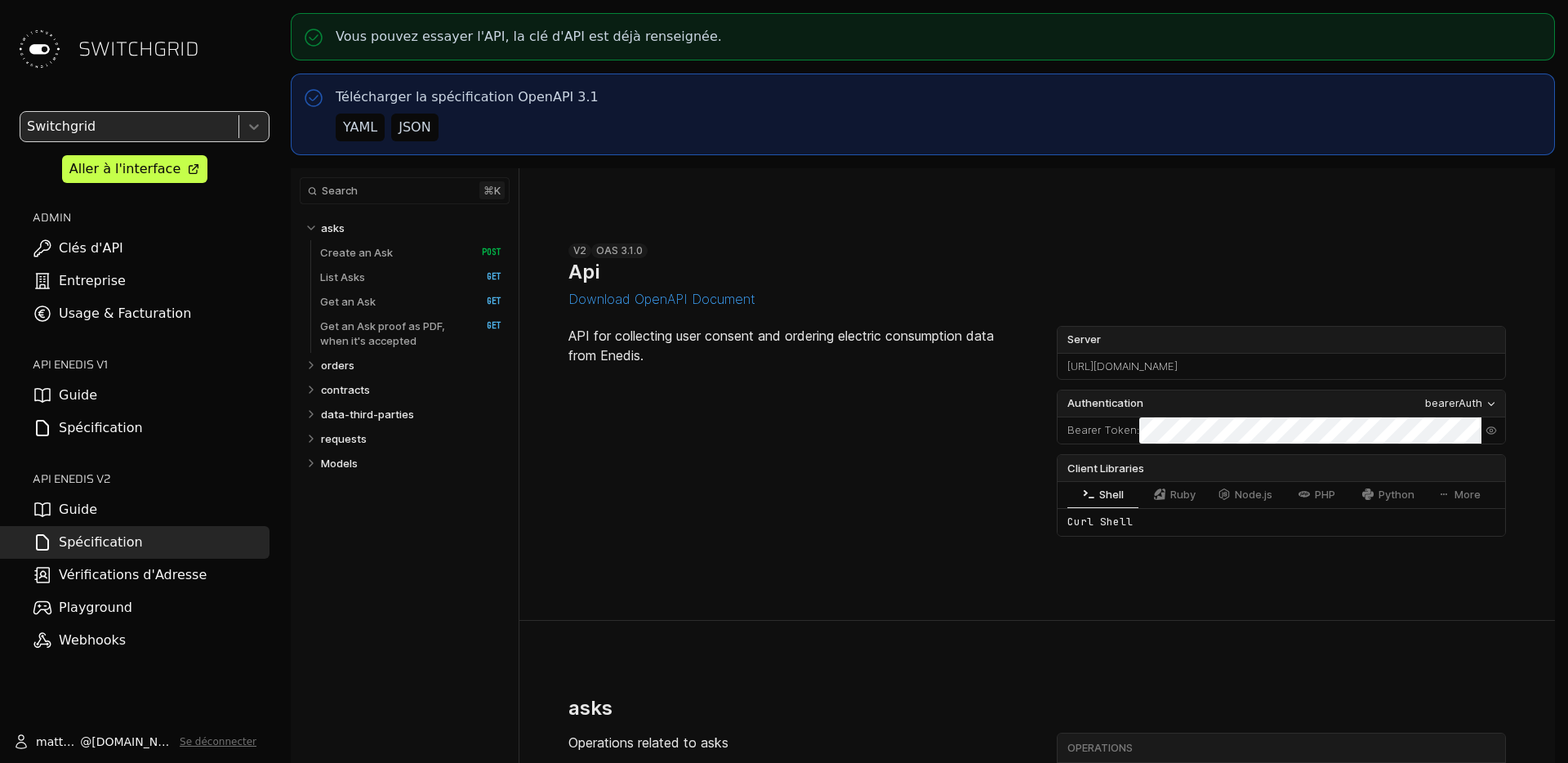
select select "**********"
click at [367, 366] on link "orders" at bounding box center [411, 364] width 181 height 24
select select "**********"
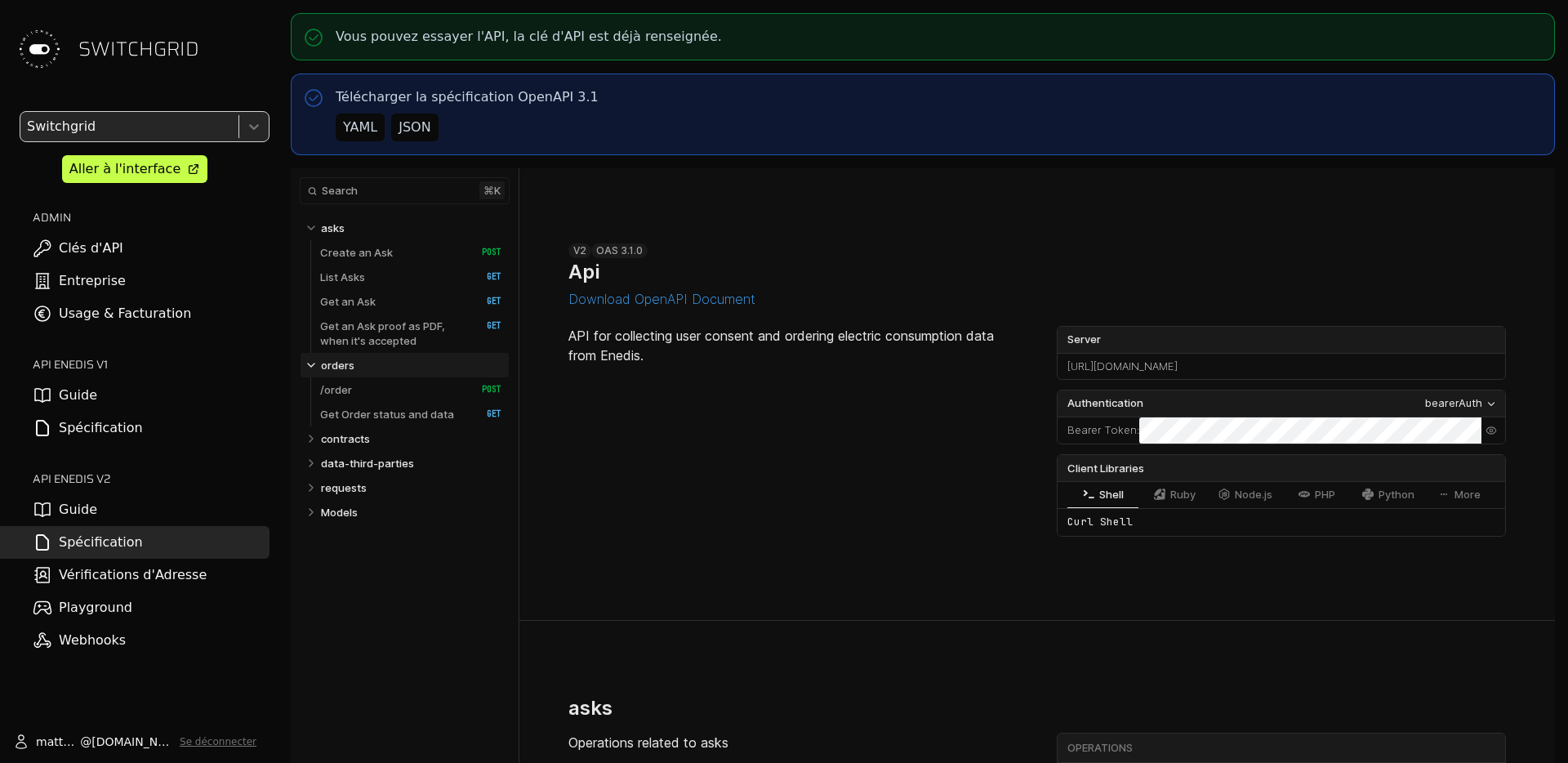
scroll to position [5466, 0]
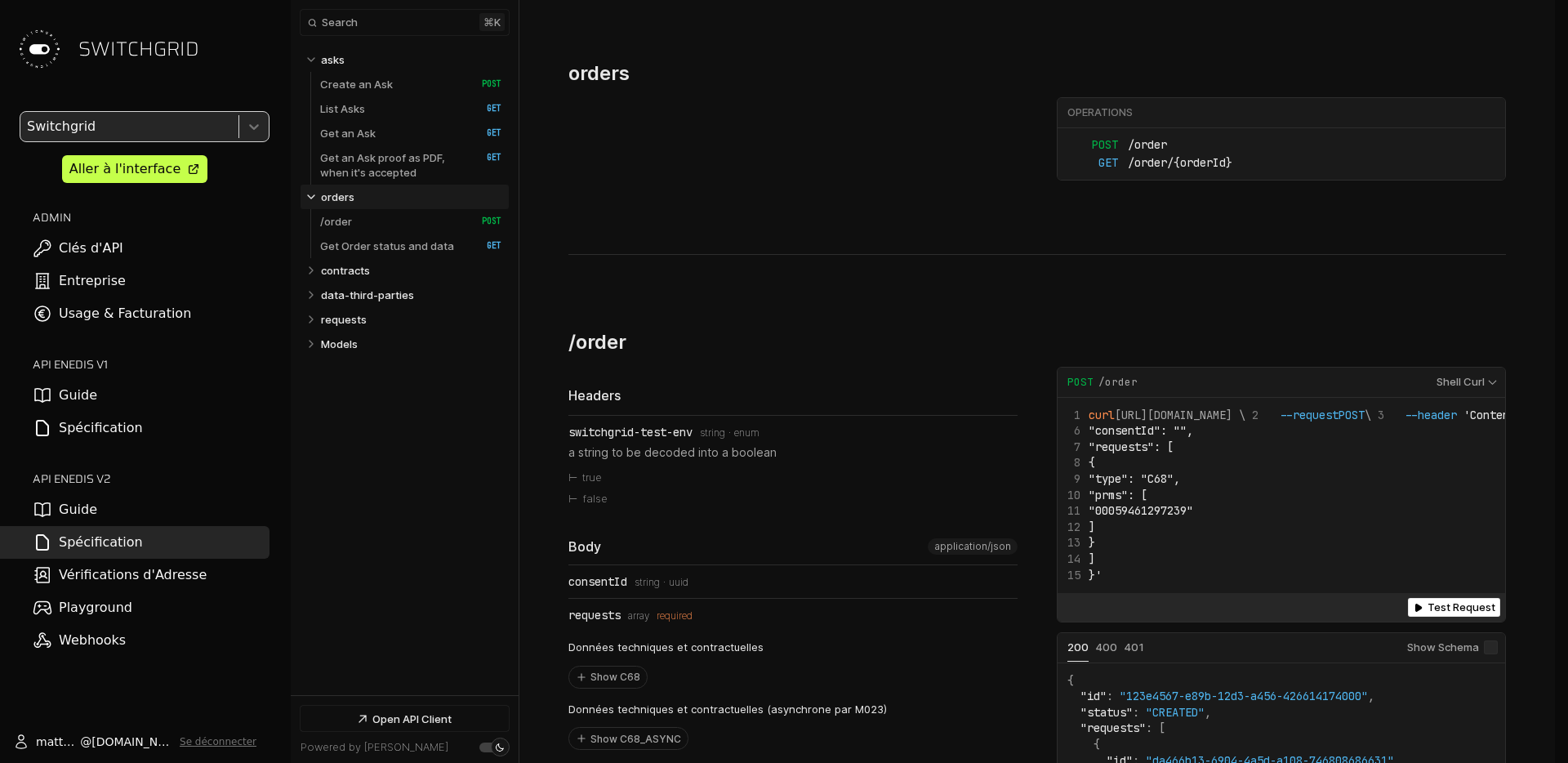
select select "**********"
click at [361, 74] on link "Create an Ask   HTTP Method: POST" at bounding box center [411, 84] width 181 height 24
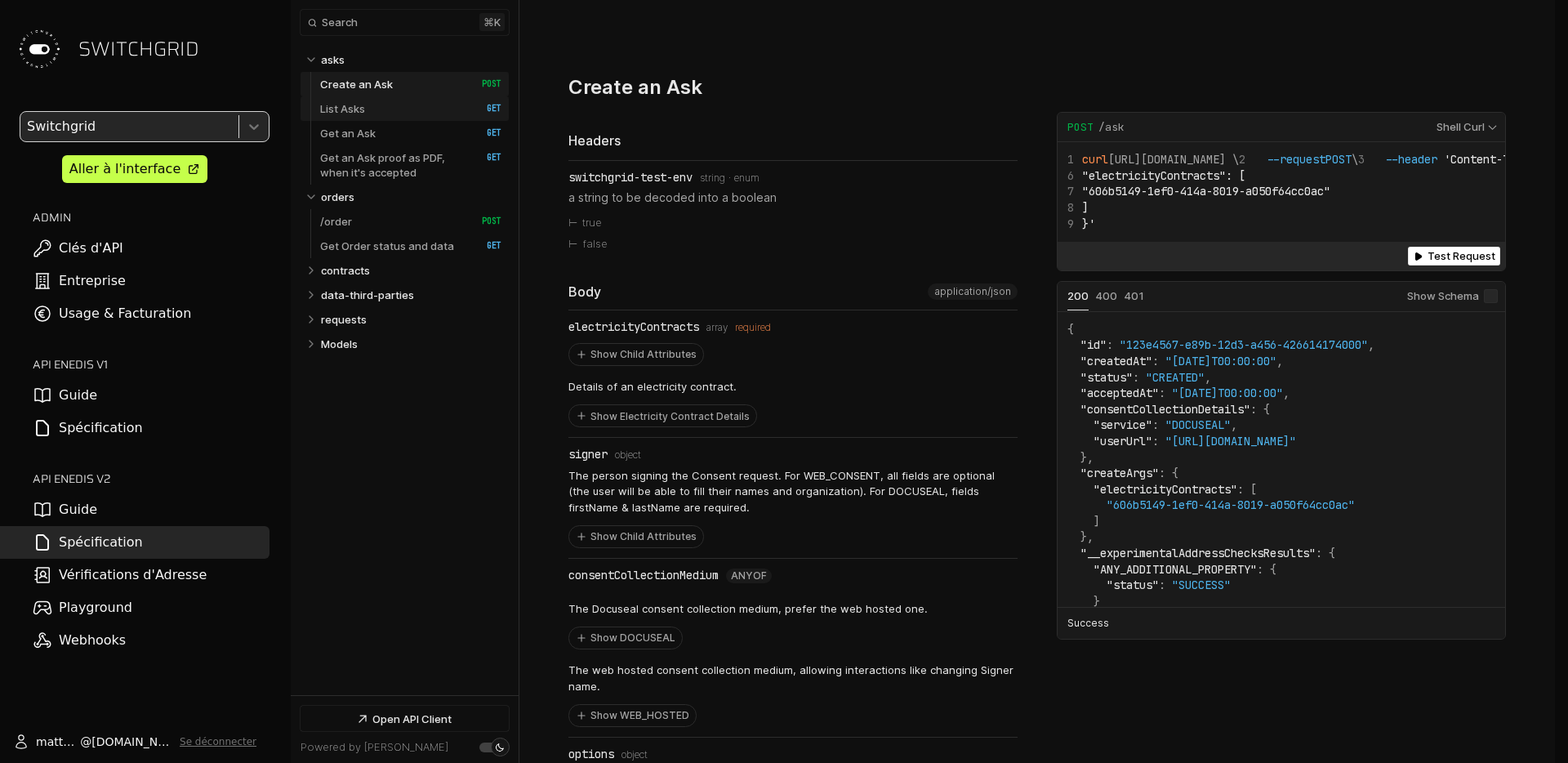
click at [360, 120] on link "List Asks   HTTP Method: GET" at bounding box center [411, 108] width 181 height 24
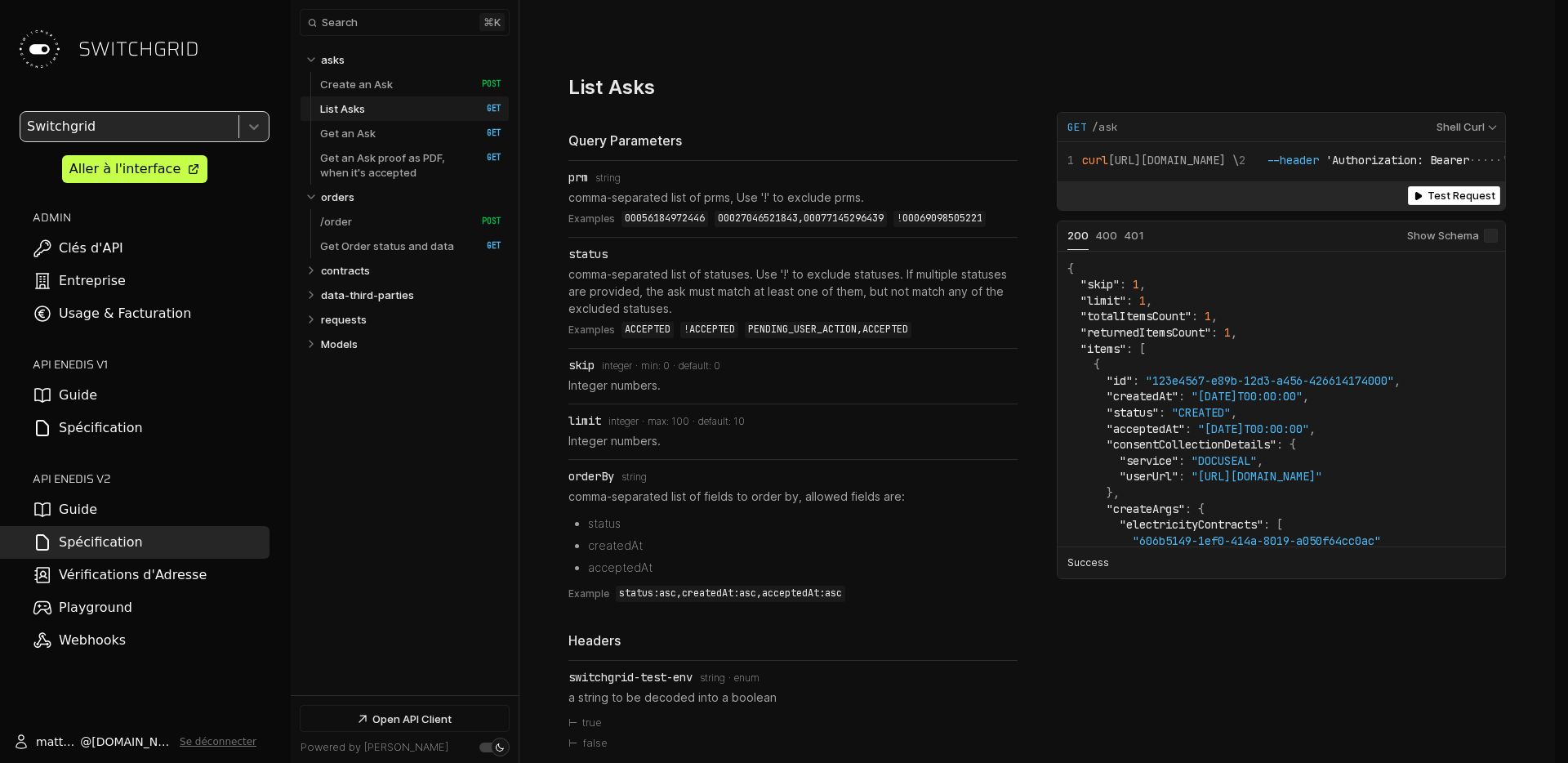
drag, startPoint x: 627, startPoint y: 210, endPoint x: 778, endPoint y: 210, distance: 151.0
click at [669, 211] on code "00056184972446" at bounding box center [664, 219] width 87 height 16
drag, startPoint x: 594, startPoint y: 291, endPoint x: 684, endPoint y: 286, distance: 90.1
click at [684, 286] on p "comma-separated list of statuses. Use '!' to exclude statuses. If multiple stat…" at bounding box center [792, 291] width 449 height 52
click at [645, 328] on code "ACCEPTED" at bounding box center [647, 330] width 53 height 16
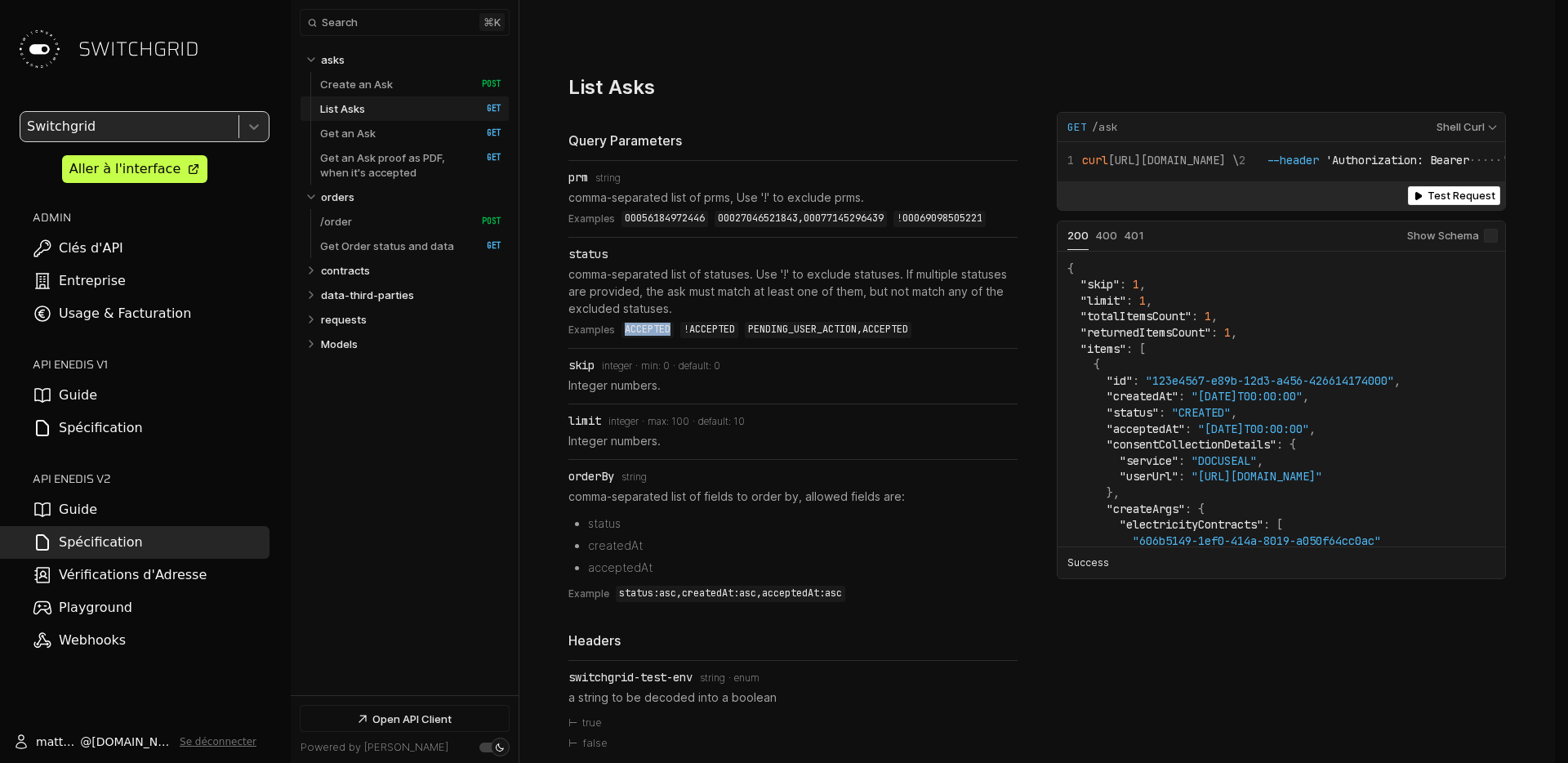
click at [645, 328] on code "ACCEPTED" at bounding box center [647, 330] width 53 height 16
click at [801, 330] on code "PENDING_USER_ACTION,ACCEPTED" at bounding box center [828, 330] width 167 height 16
drag, startPoint x: 591, startPoint y: 329, endPoint x: 591, endPoint y: 310, distance: 19.0
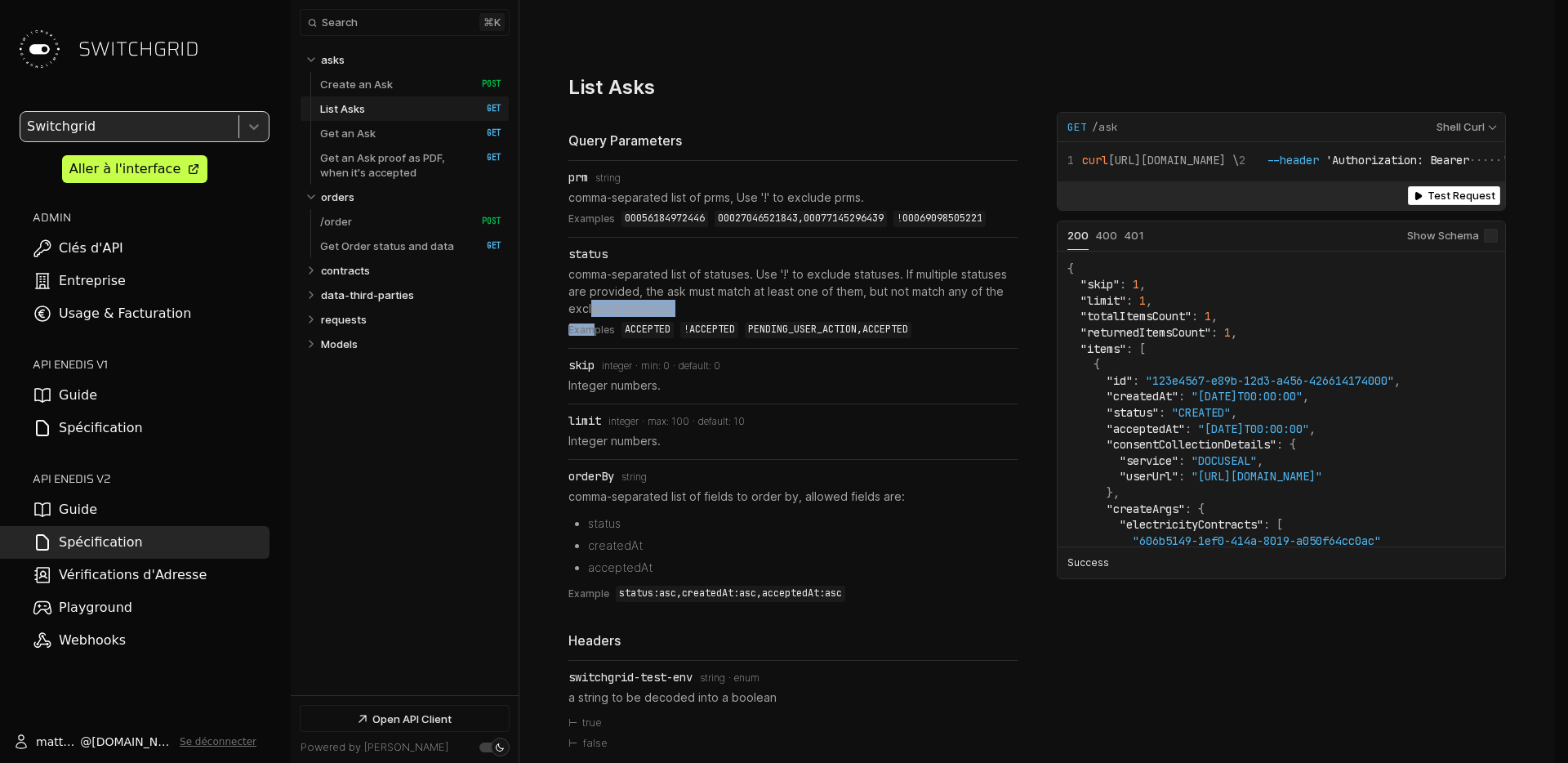
click at [591, 310] on li "status comma-separated list of statuses. Use '!' to exclude statuses. If multip…" at bounding box center [792, 293] width 449 height 111
click at [355, 276] on p "contracts" at bounding box center [345, 270] width 49 height 14
select select "**********"
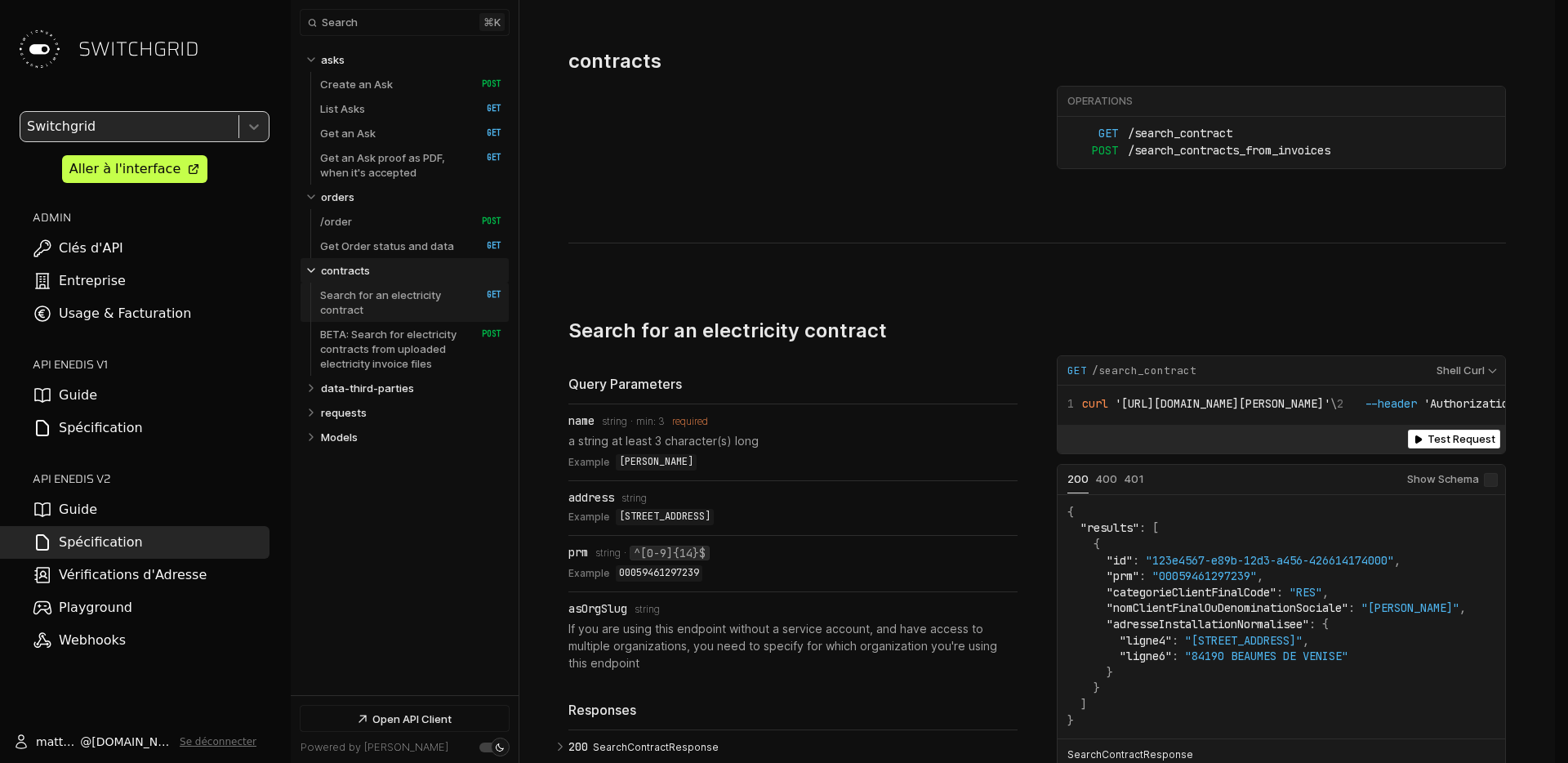
select select "**********"
click at [360, 294] on p "Search for an electricity contract" at bounding box center [393, 302] width 145 height 29
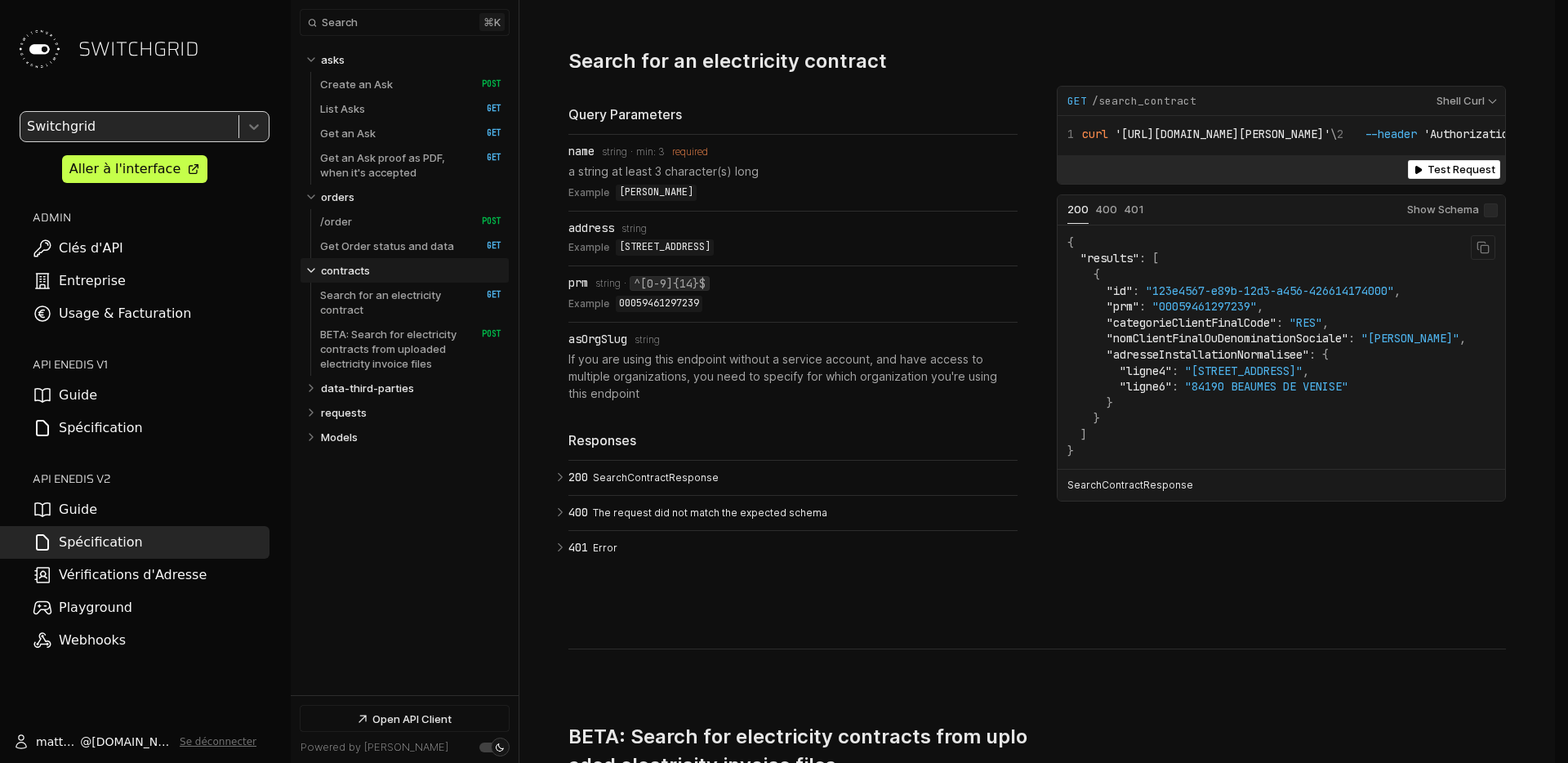
click at [1160, 298] on span ""123e4567-e89b-12d3-a456-426614174000"" at bounding box center [1270, 291] width 248 height 14
click at [1122, 313] on span ""prm"" at bounding box center [1123, 306] width 33 height 14
click at [1214, 345] on span ""nomClientFinalOuDenominationSociale"" at bounding box center [1227, 338] width 242 height 14
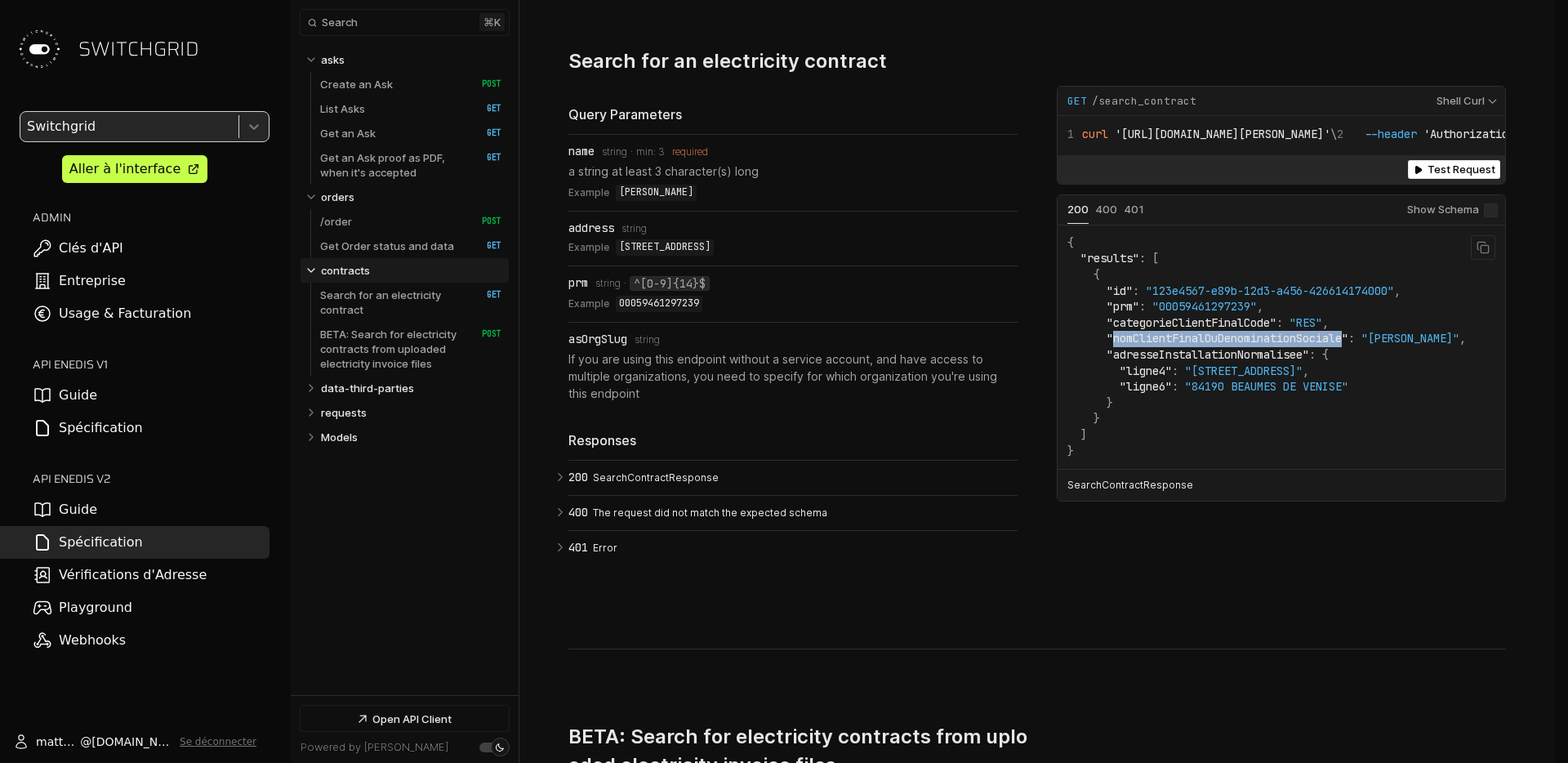
click at [1214, 345] on span ""nomClientFinalOuDenominationSociale"" at bounding box center [1227, 338] width 242 height 14
copy span "nomClientFinalOuDenominationSociale"
click at [1198, 336] on code "{ "results" : [ { "id" : "123e4567-e89b-12d3-a456-426614174000" , "prm" : "0005…" at bounding box center [1266, 347] width 399 height 224
click at [1197, 313] on span ""00059461297239"" at bounding box center [1204, 306] width 104 height 14
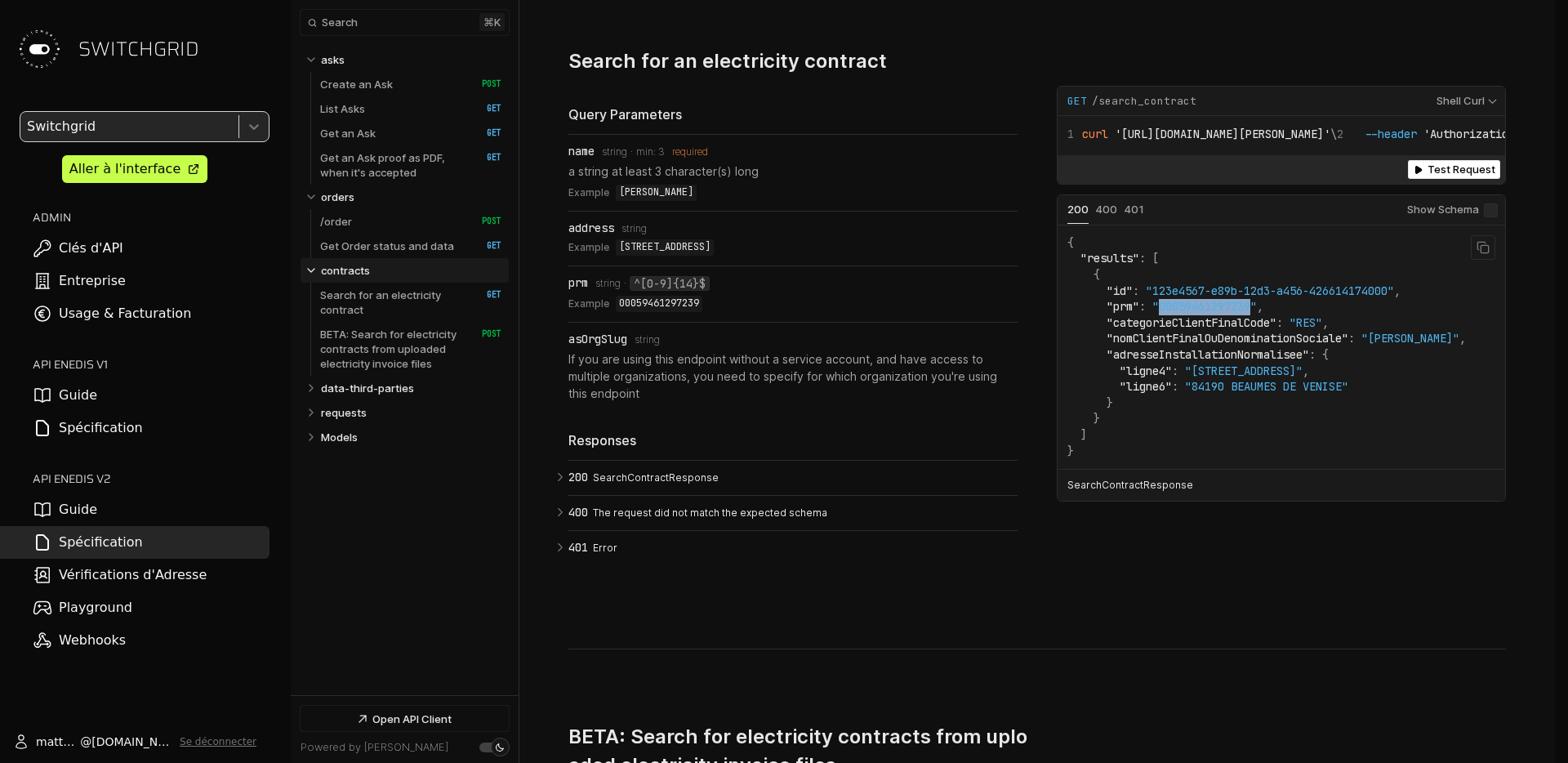
copy span "00059461297239"
click at [1135, 361] on span ""adresseInstallationNormalisee"" at bounding box center [1207, 354] width 203 height 14
copy span "adresseInstallationNormalisee"
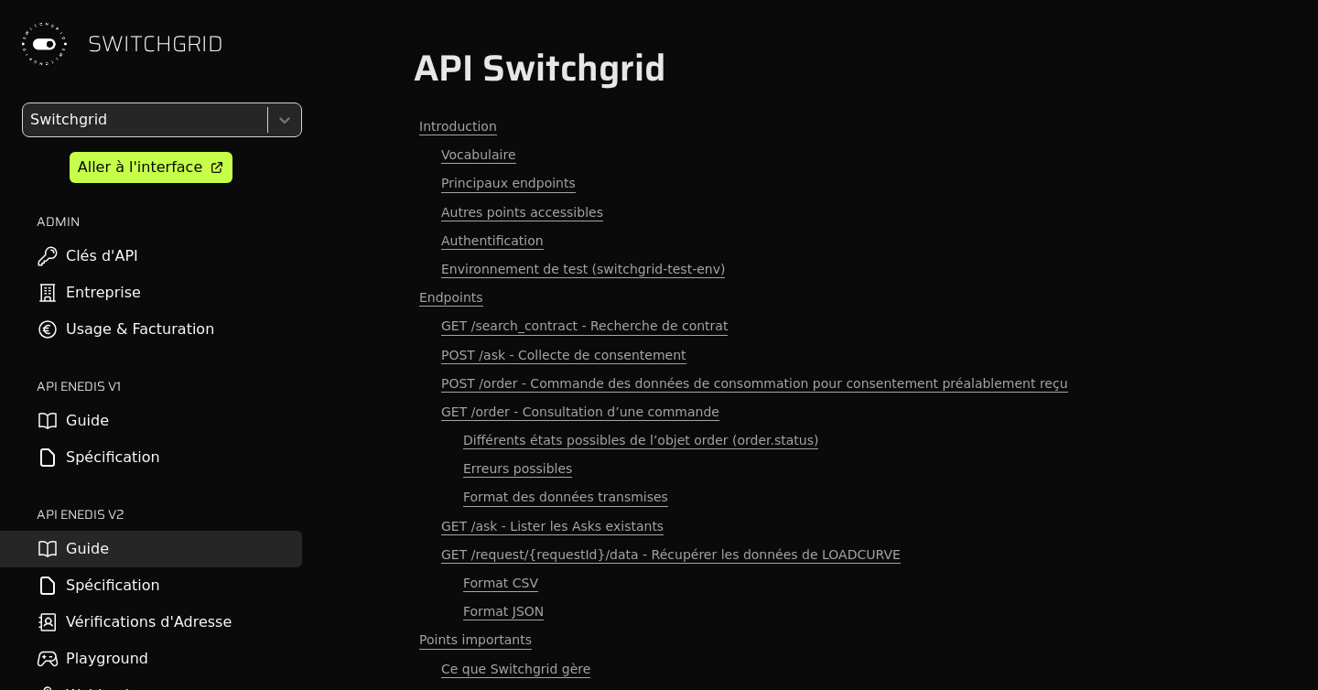
scroll to position [5773, 37]
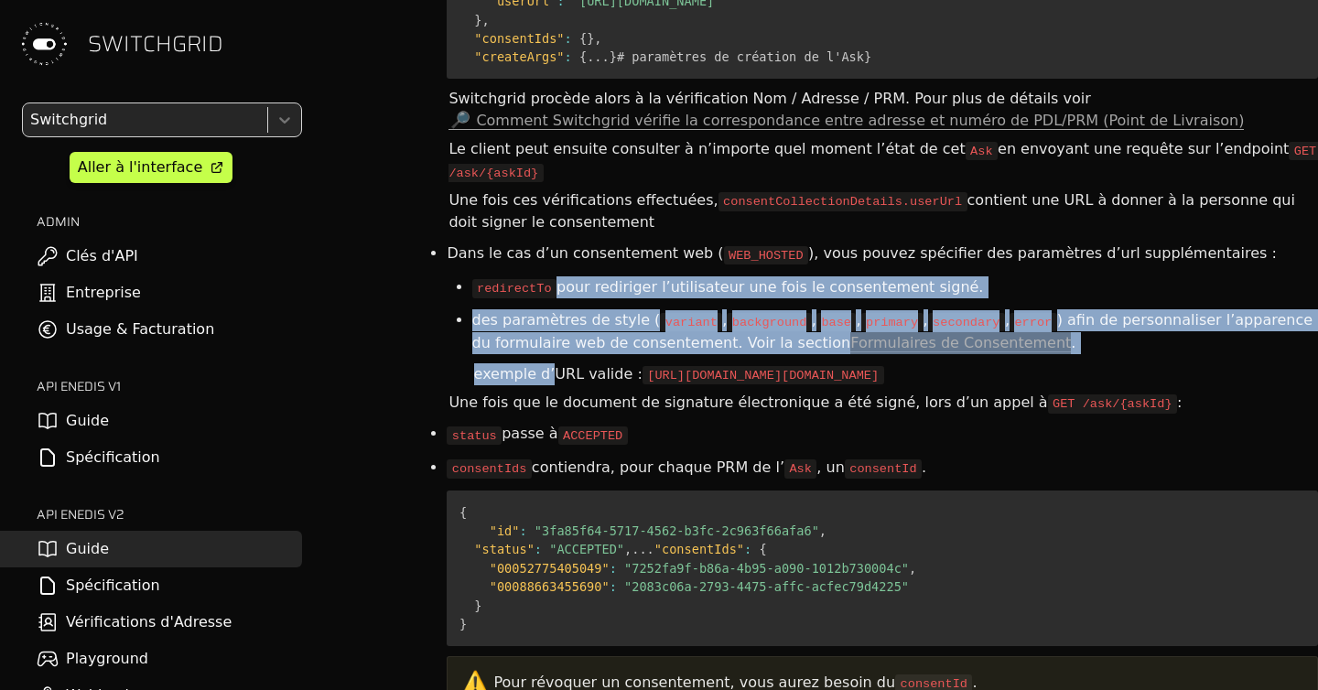
drag, startPoint x: 529, startPoint y: 233, endPoint x: 529, endPoint y: 135, distance: 98.8
click at [529, 271] on ul "redirectTo pour rediriger l’utilisateur une fois le consentement signé. des par…" at bounding box center [882, 329] width 871 height 117
click at [529, 279] on code "redirectTo" at bounding box center [514, 288] width 84 height 18
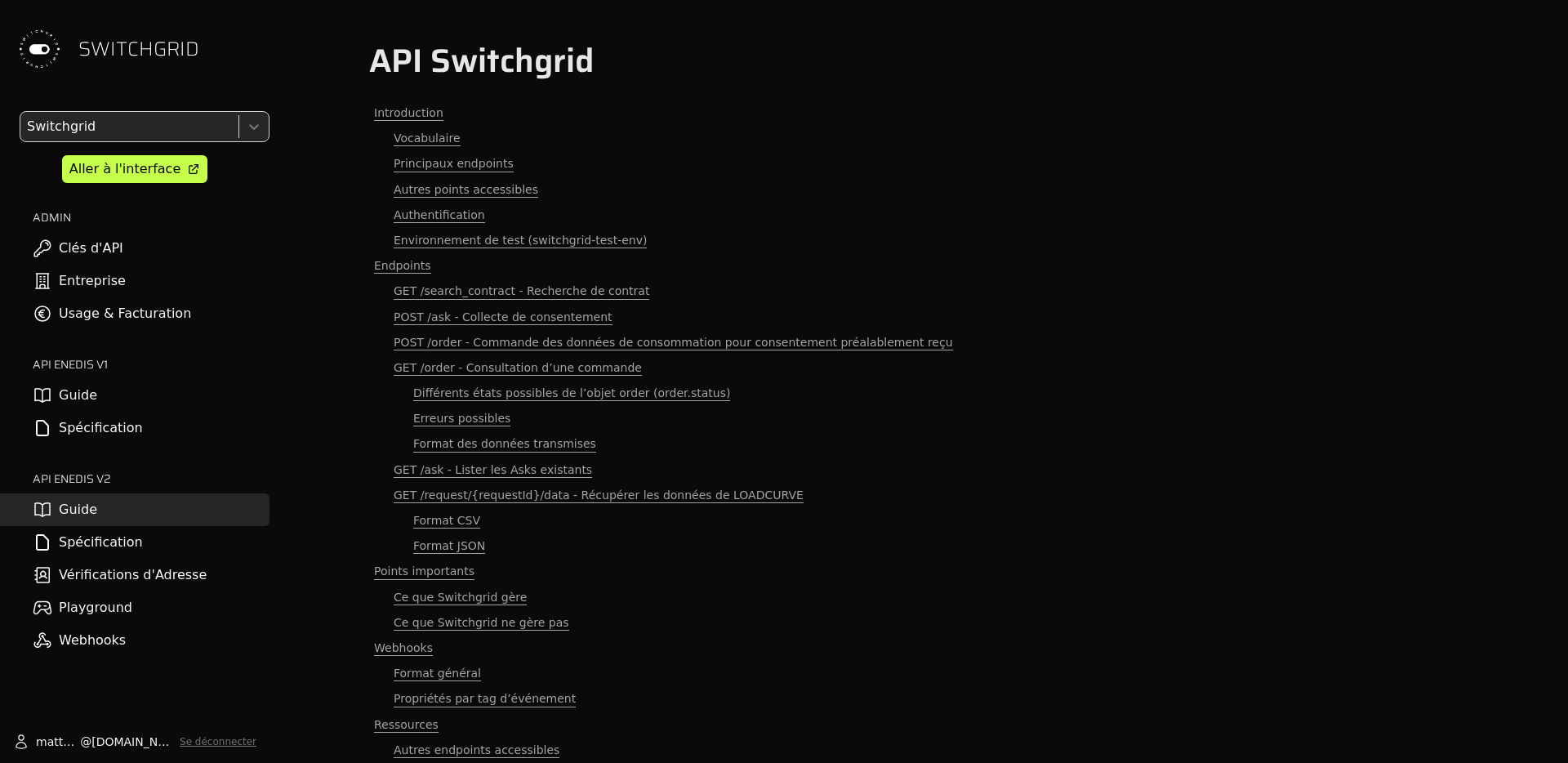
scroll to position [9257, 0]
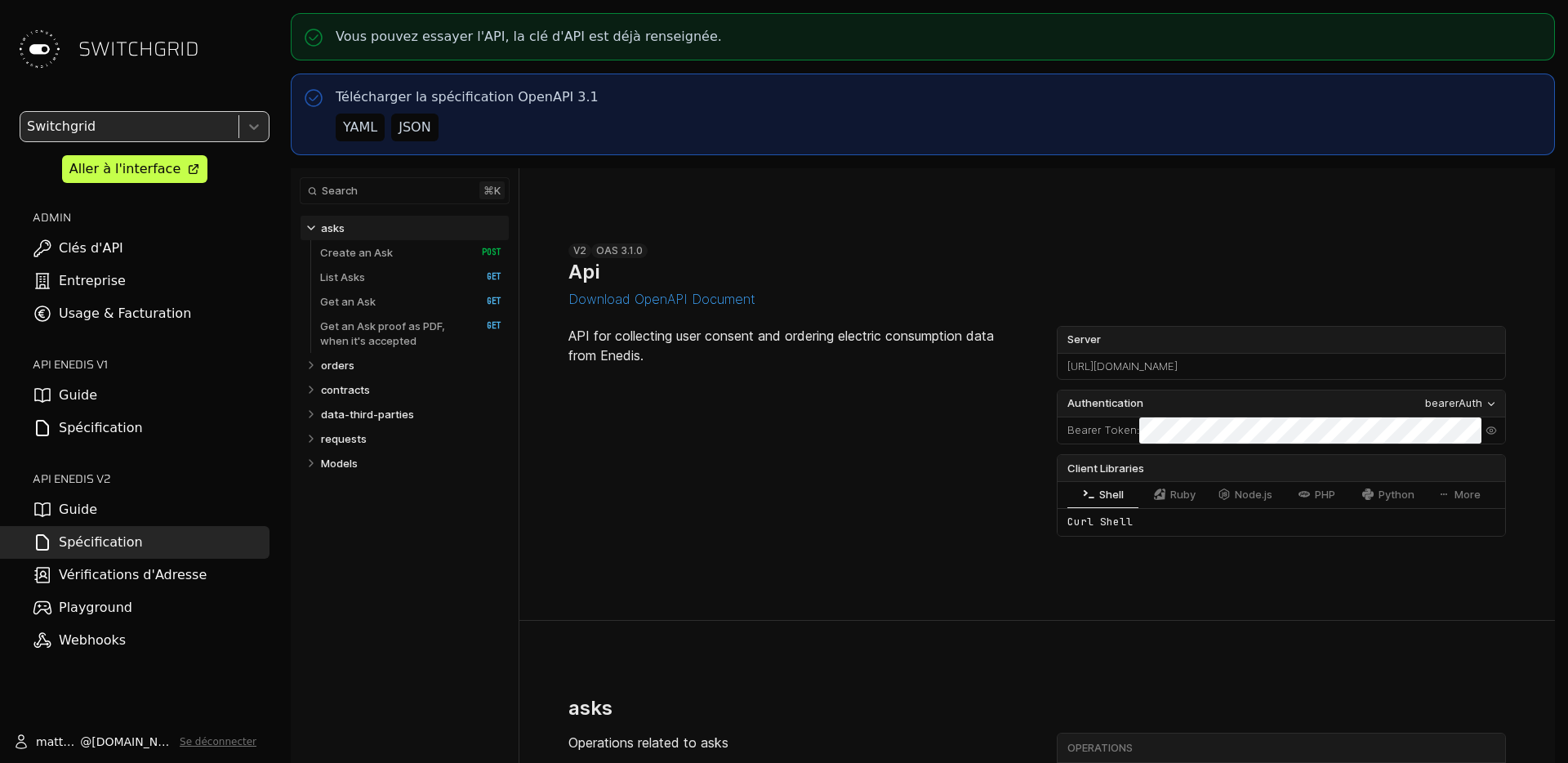
select select "**********"
